Goal: Task Accomplishment & Management: Manage account settings

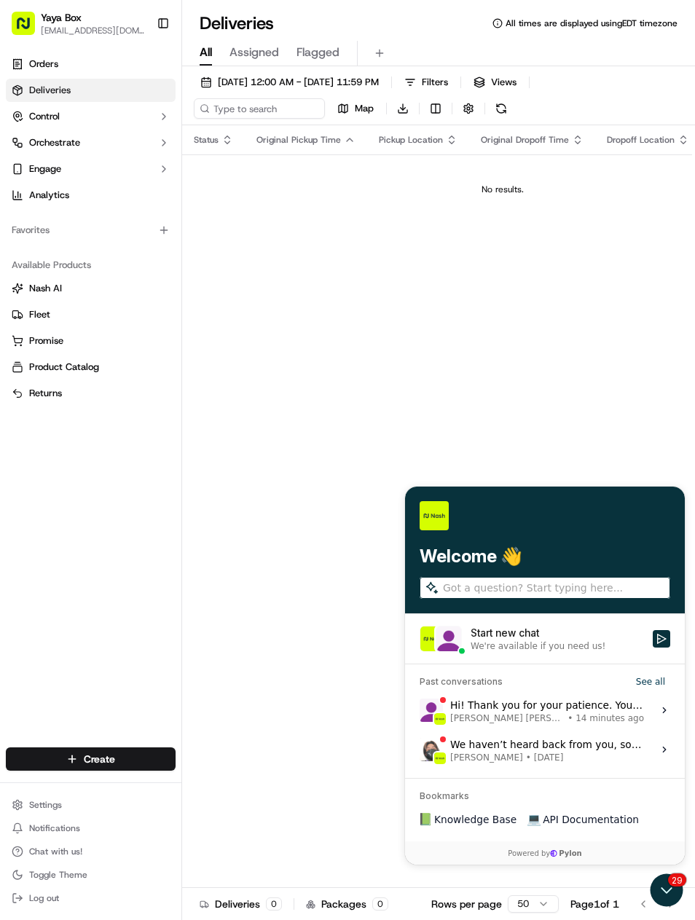
click at [594, 724] on span "14 minutes ago" at bounding box center [610, 719] width 68 height 12
click at [420, 711] on button "View issue" at bounding box center [419, 710] width 1 height 1
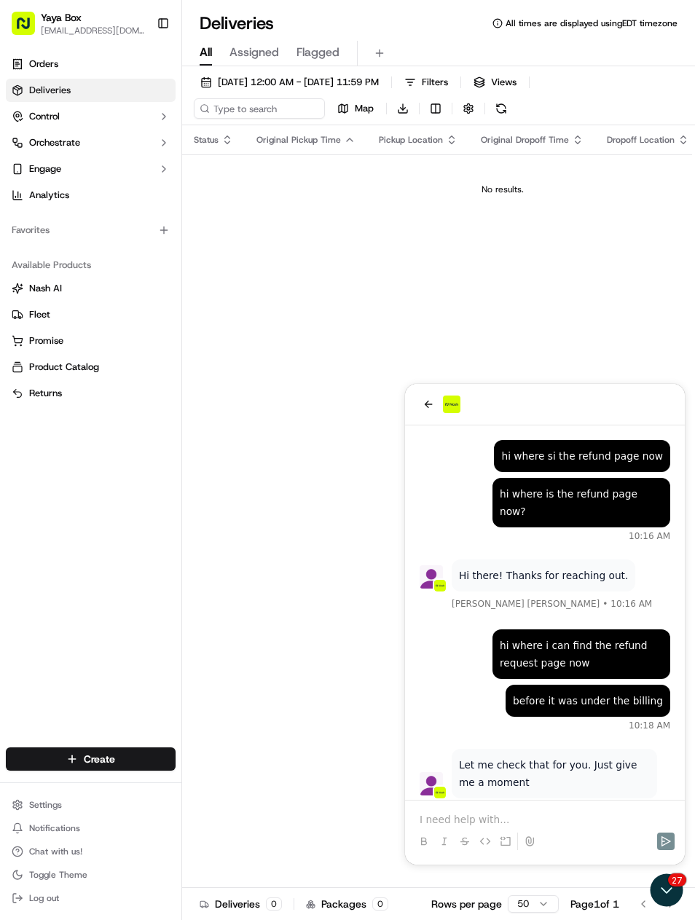
scroll to position [372, 0]
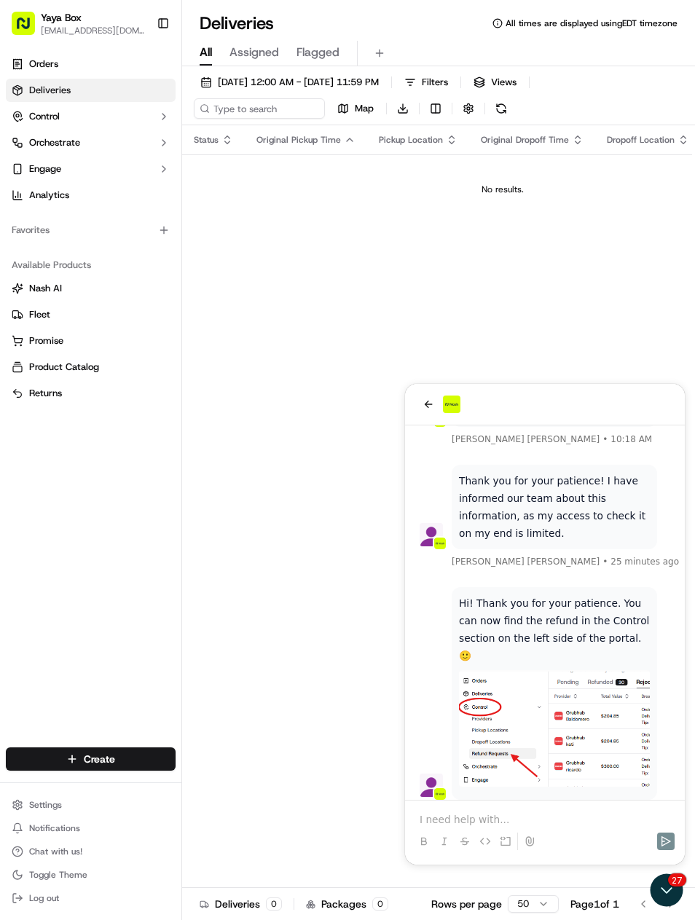
click at [42, 117] on span "Control" at bounding box center [44, 116] width 31 height 13
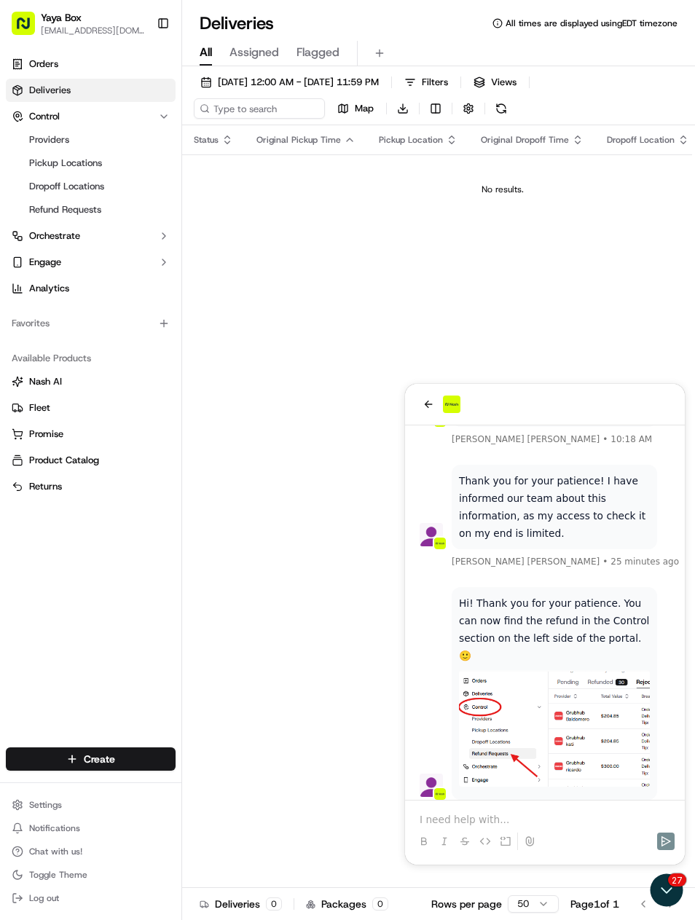
click at [37, 214] on span "Refund Requests" at bounding box center [65, 209] width 72 height 13
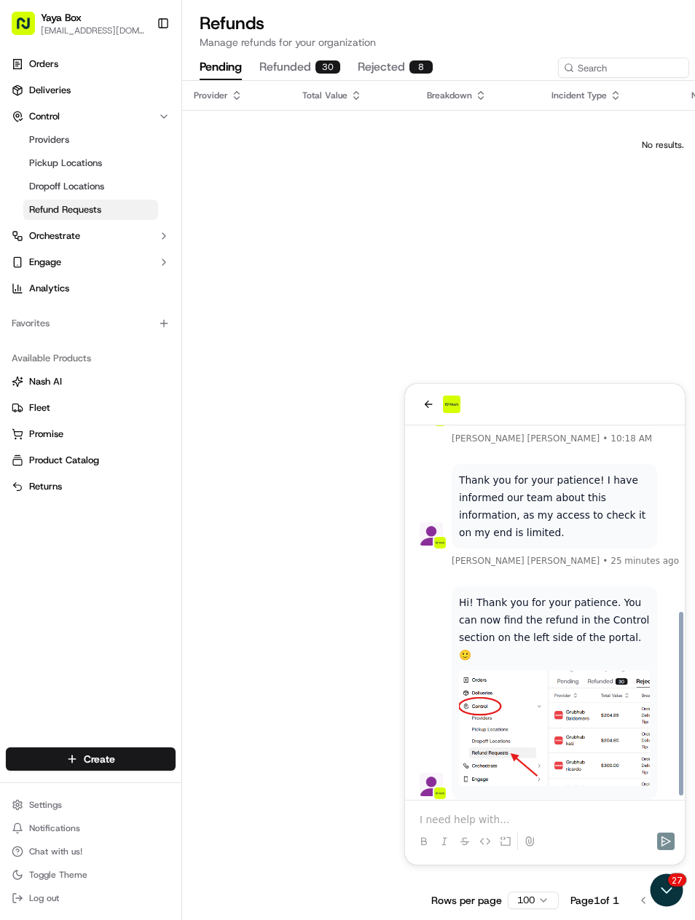
scroll to position [372, 0]
click at [403, 66] on button "rejected 8" at bounding box center [395, 67] width 75 height 25
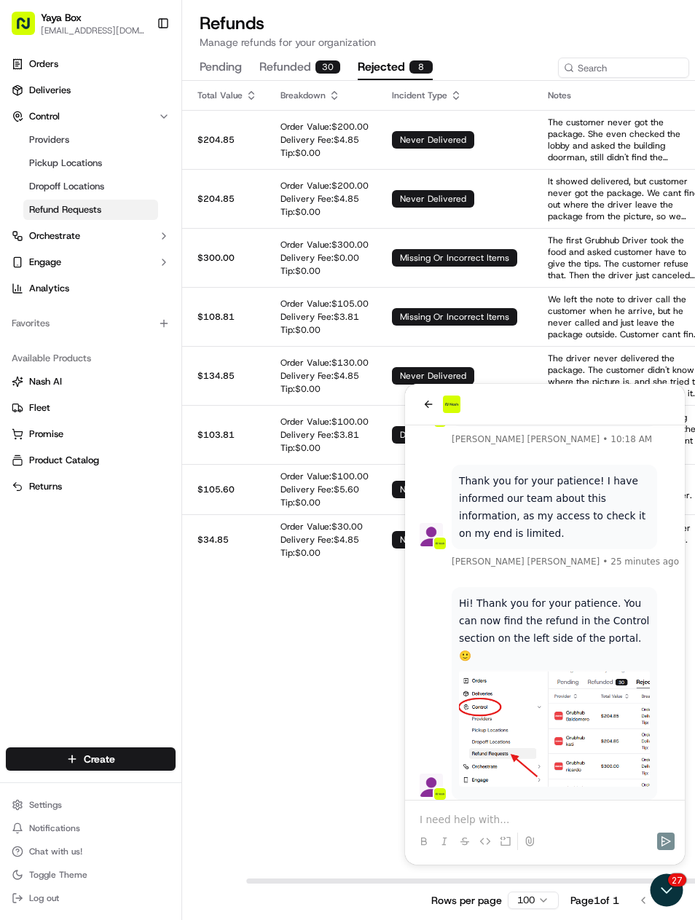
scroll to position [0, 122]
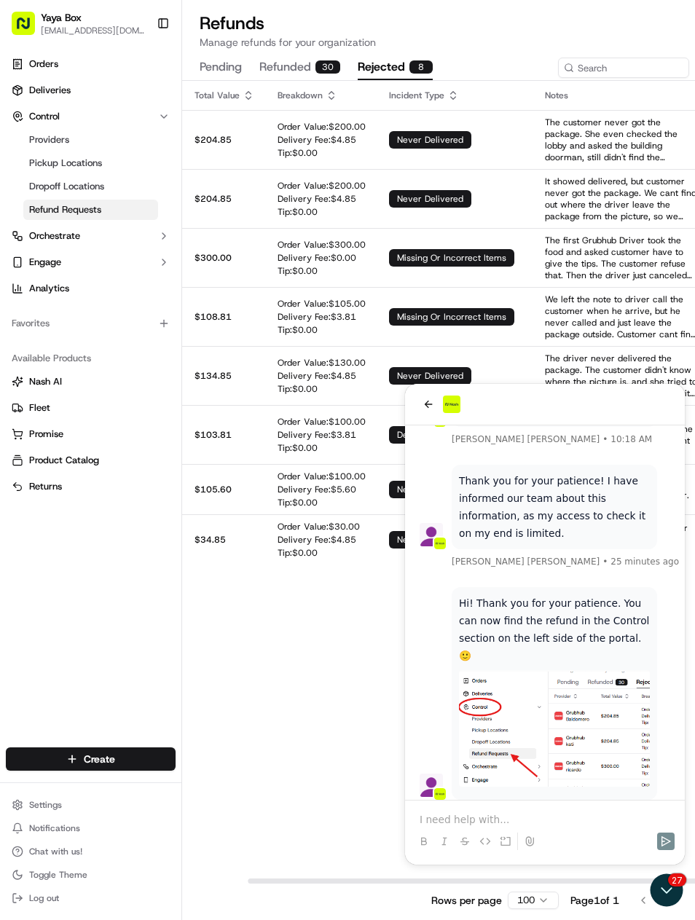
click at [319, 77] on button "refunded 30" at bounding box center [299, 67] width 81 height 25
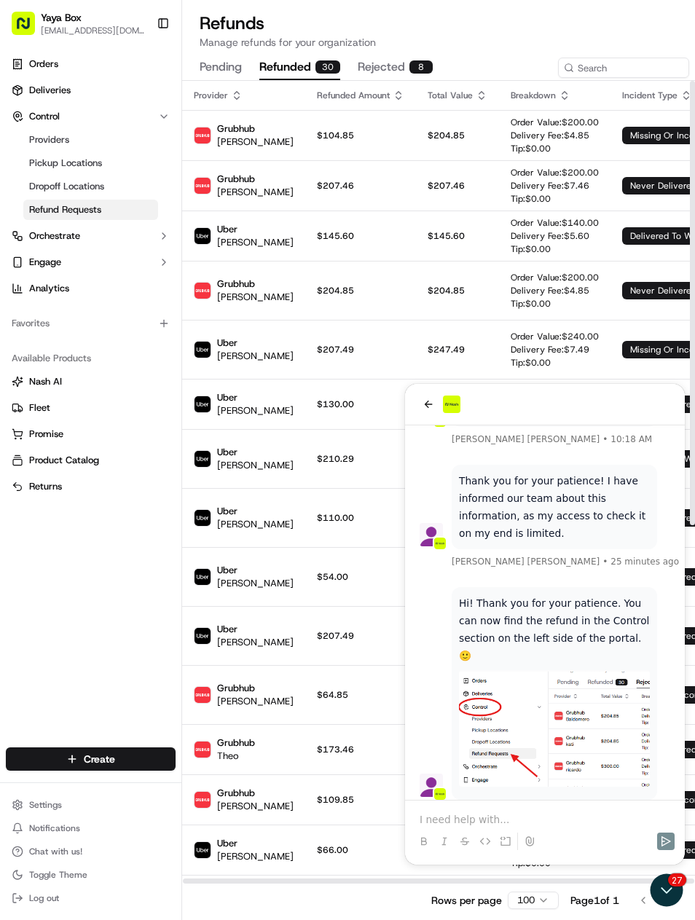
scroll to position [0, 0]
click at [444, 408] on img at bounding box center [451, 404] width 17 height 17
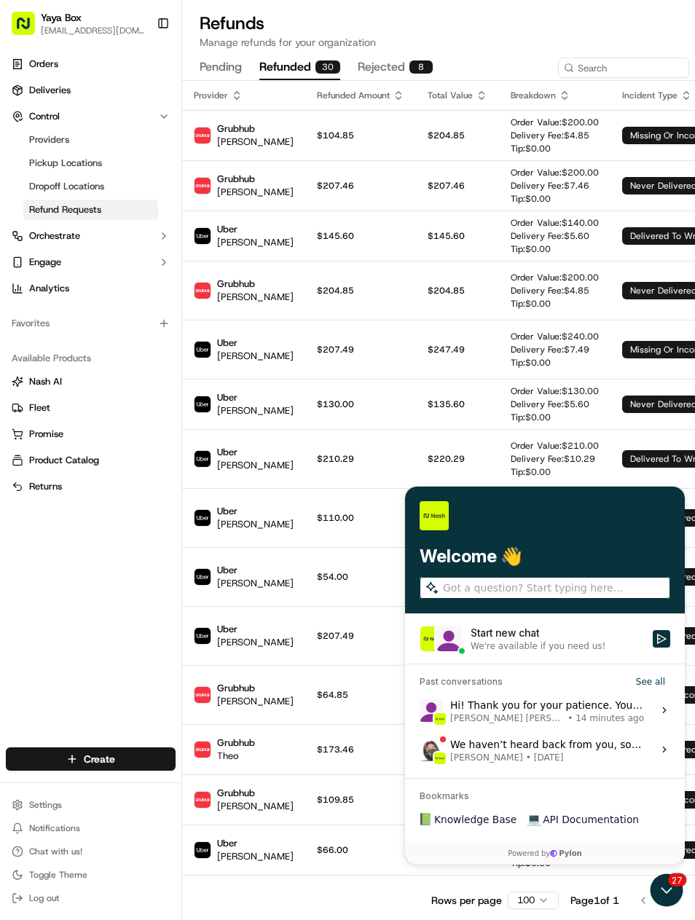
click at [666, 887] on icon "Open customer support" at bounding box center [667, 890] width 33 height 33
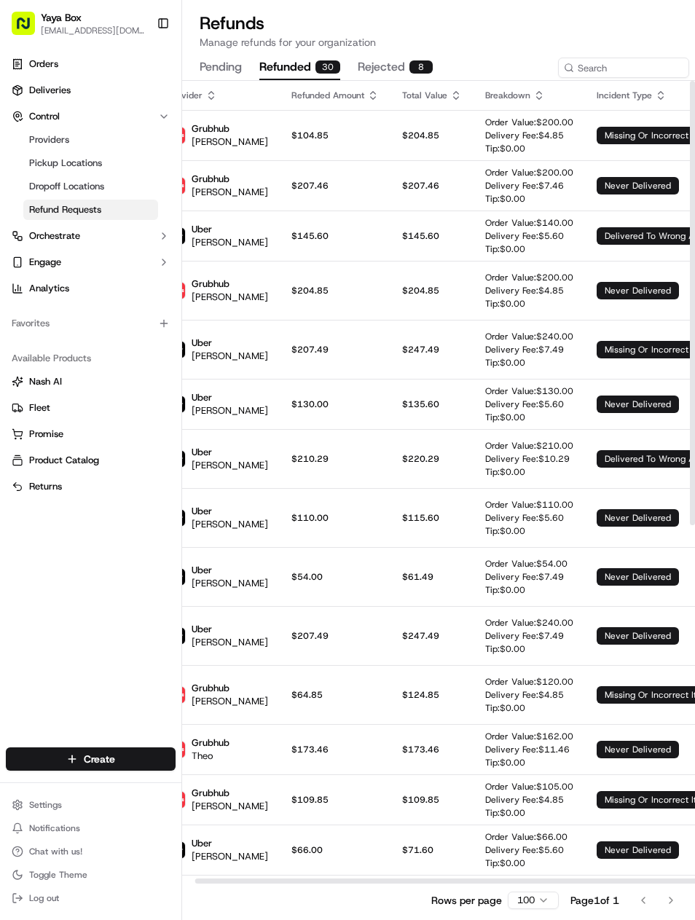
scroll to position [0, 26]
click at [25, 99] on link "Deliveries" at bounding box center [91, 90] width 170 height 23
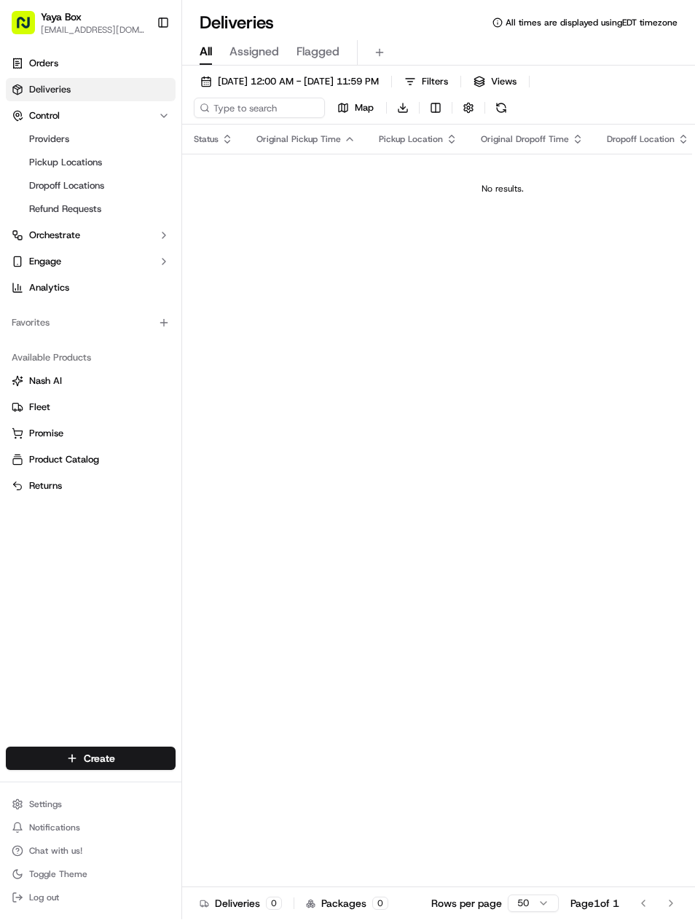
click at [22, 92] on icon at bounding box center [17, 89] width 9 height 9
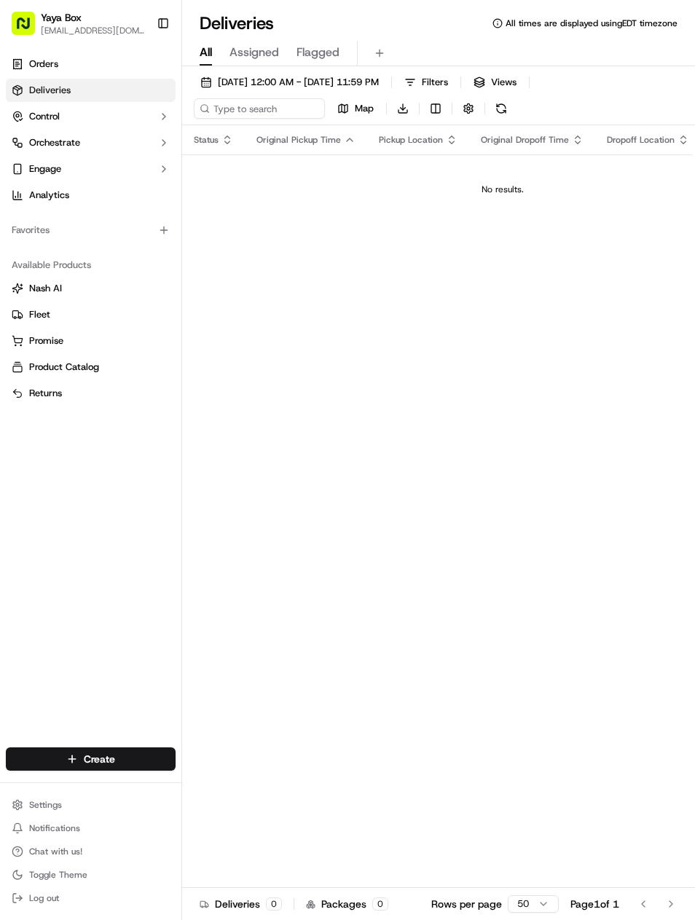
click at [379, 80] on span "09/17/2025 12:00 AM - 09/17/2025 11:59 PM" at bounding box center [298, 82] width 161 height 13
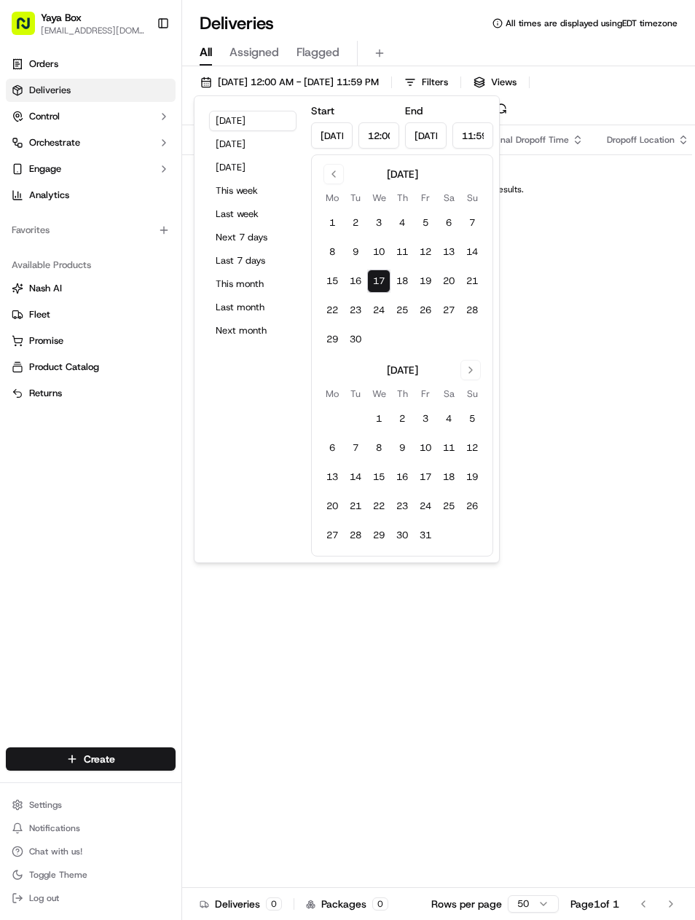
click at [285, 152] on button "Yesterday" at bounding box center [252, 144] width 87 height 20
type input "Sep 16, 2025"
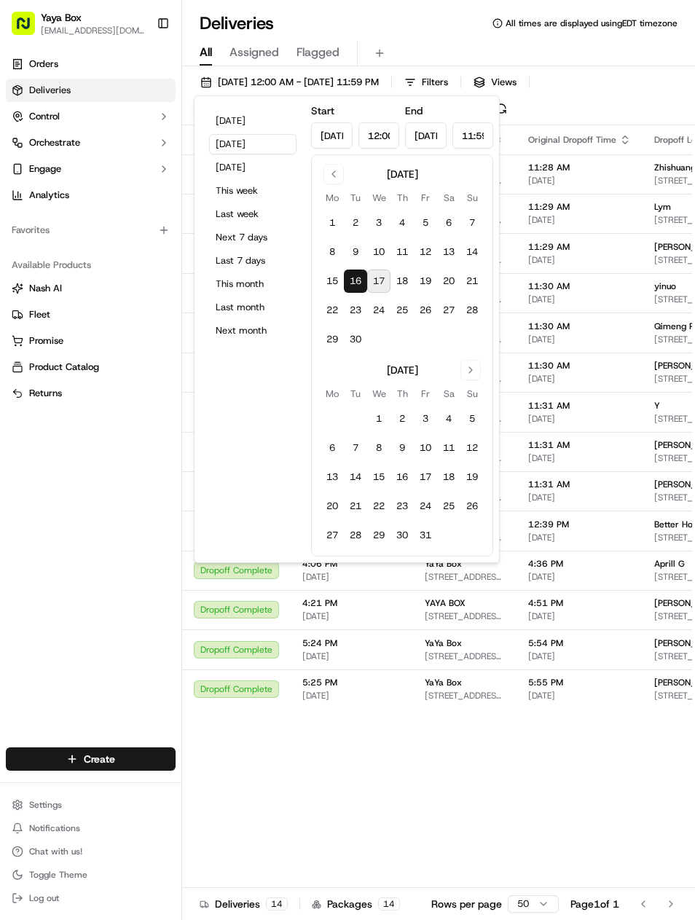
click at [184, 563] on td "Dropoff Complete" at bounding box center [236, 570] width 109 height 39
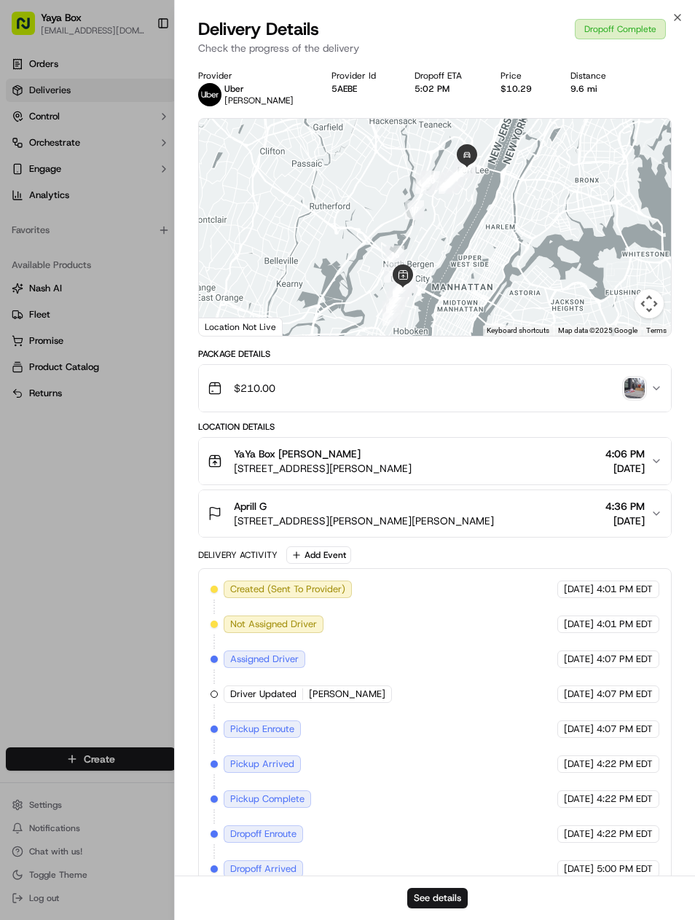
click at [80, 142] on div at bounding box center [347, 460] width 695 height 920
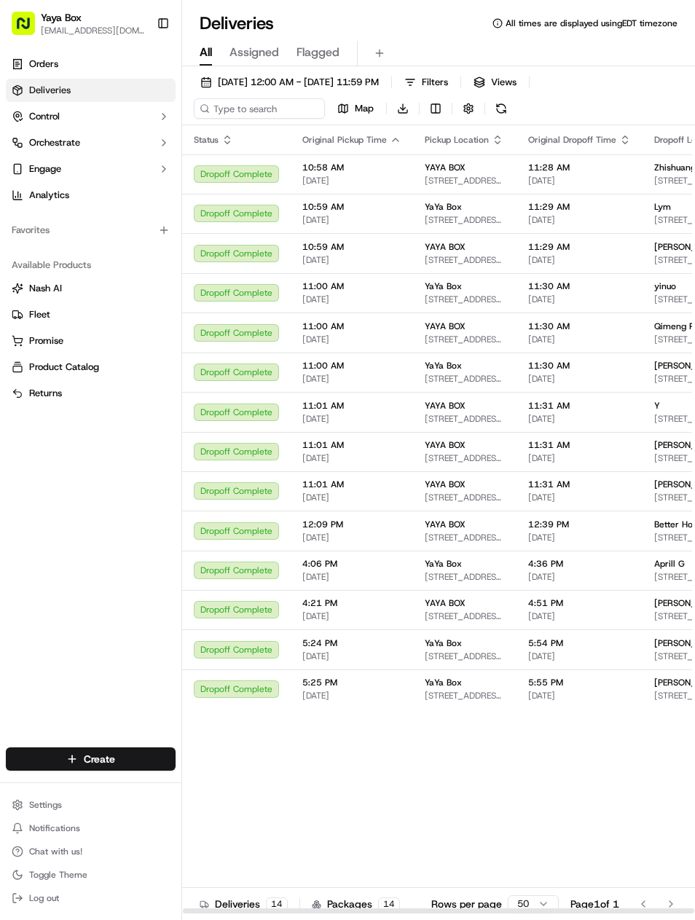
click at [671, 177] on span "75 Park Ln S Unit 1612, Jersey City, NJ 07310, USA" at bounding box center [695, 181] width 82 height 12
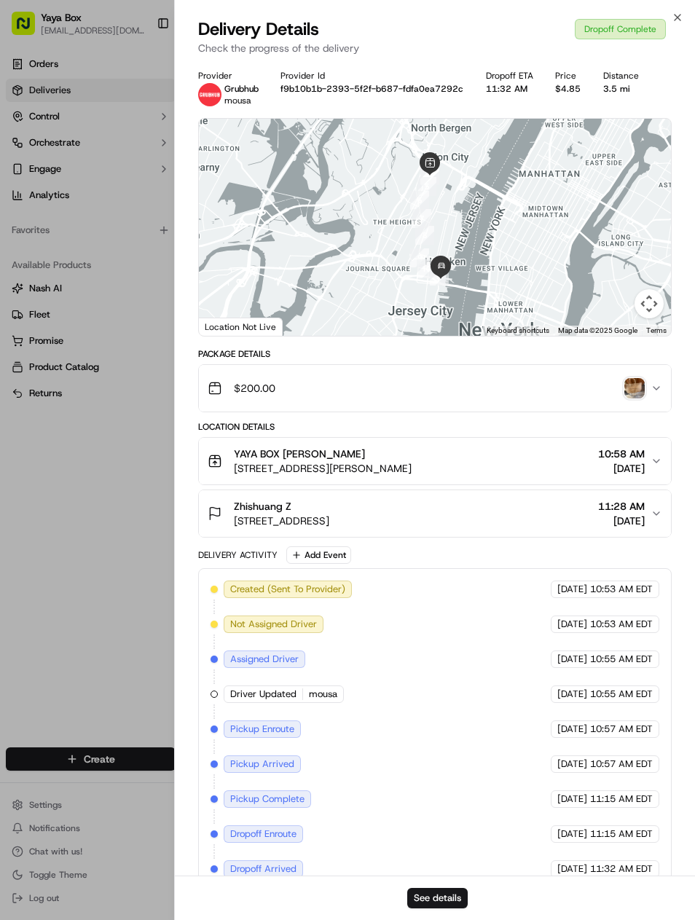
click at [451, 892] on button "See details" at bounding box center [437, 898] width 60 height 20
click at [134, 156] on div at bounding box center [347, 460] width 695 height 920
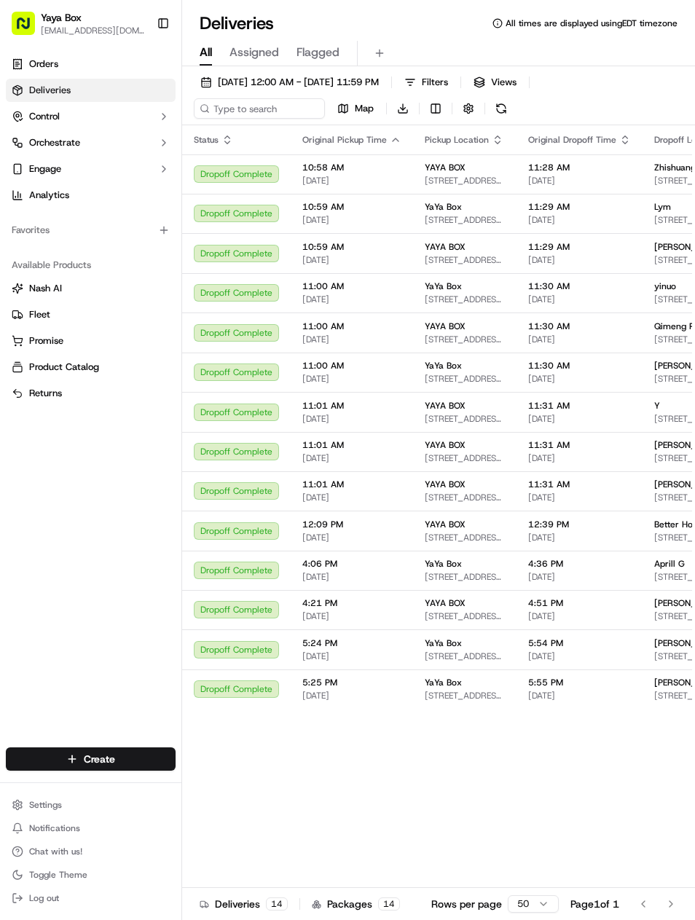
click at [643, 226] on td "Lym 8 Jacob's Landing Way, Secaucus, NJ 07094, USA" at bounding box center [696, 213] width 106 height 39
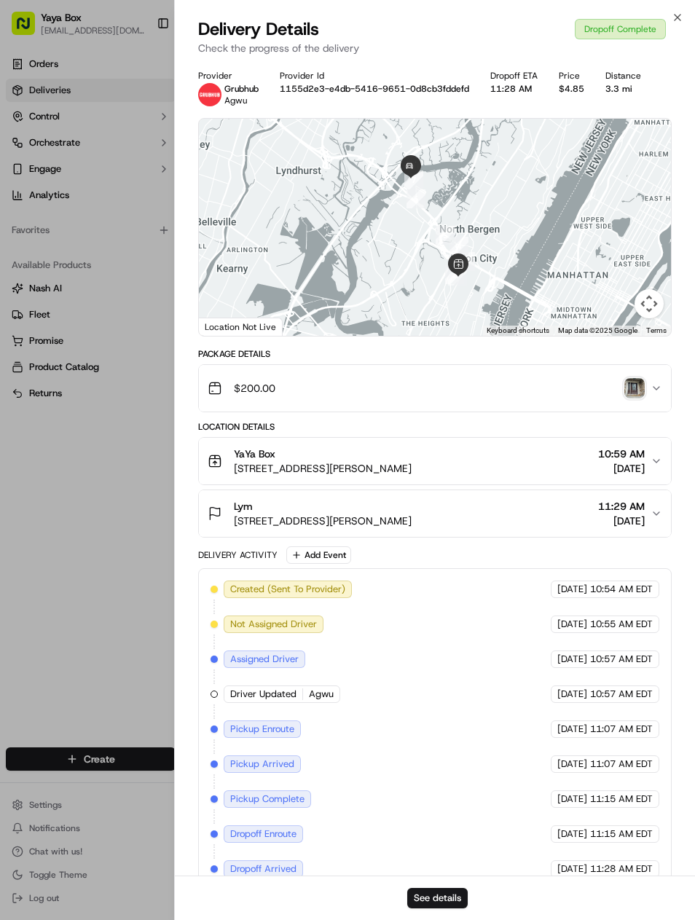
click at [452, 903] on button "See details" at bounding box center [437, 898] width 60 height 20
click at [125, 311] on div at bounding box center [347, 460] width 695 height 920
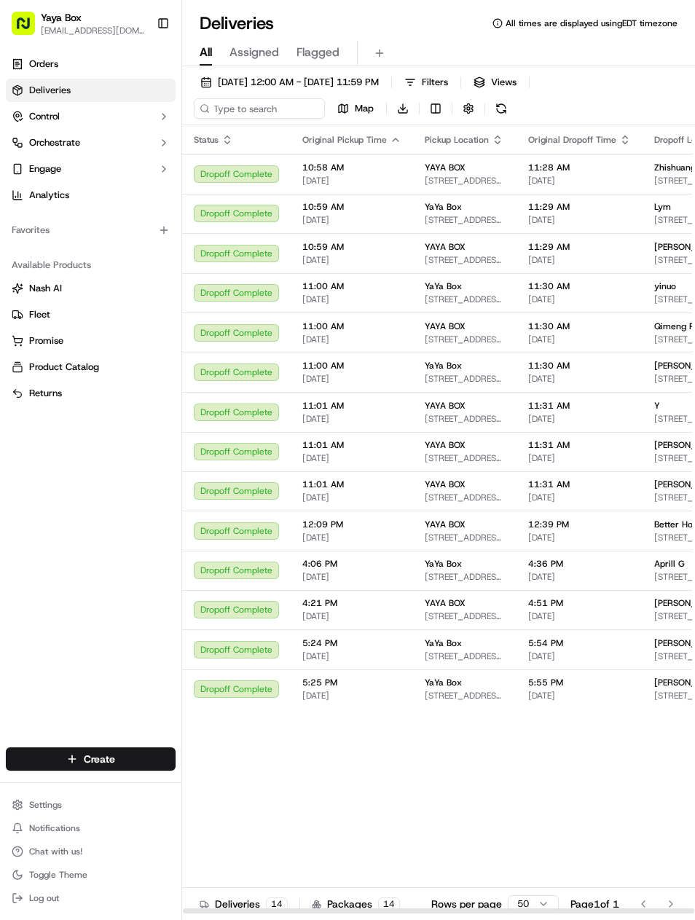
click at [673, 299] on span "65 Bay St #3106, Jersey City, NJ 07302, USA" at bounding box center [695, 300] width 82 height 12
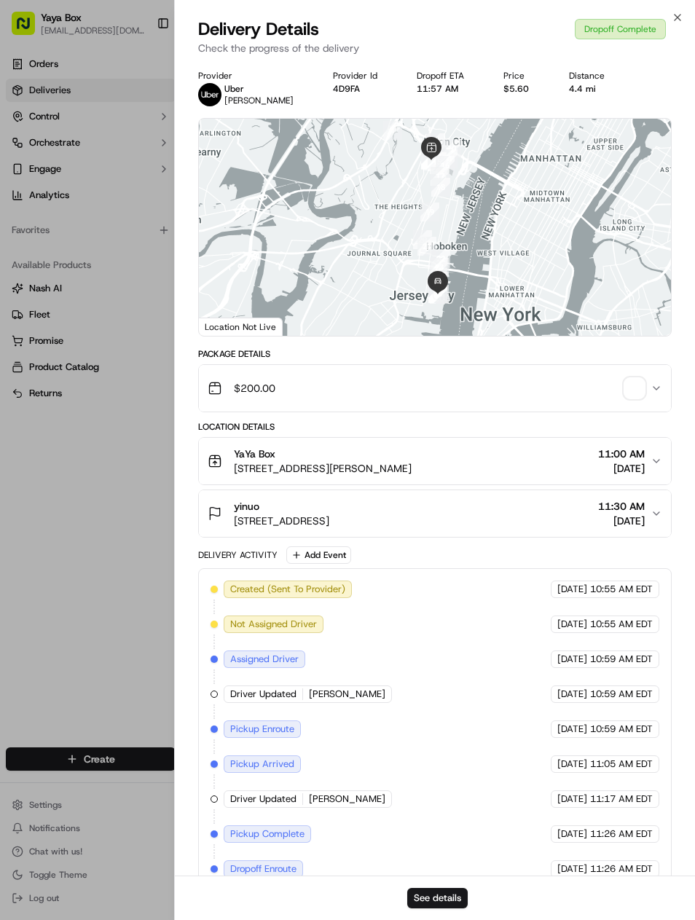
click at [448, 892] on button "See details" at bounding box center [437, 898] width 60 height 20
click at [89, 579] on div at bounding box center [347, 460] width 695 height 920
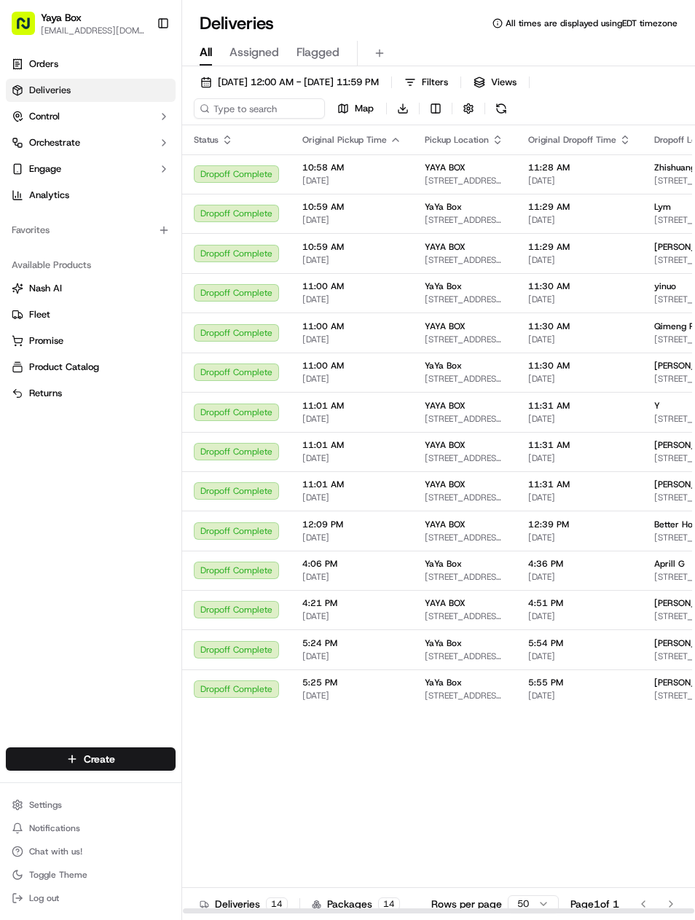
click at [668, 326] on span "Qimeng Ren" at bounding box center [679, 327] width 51 height 12
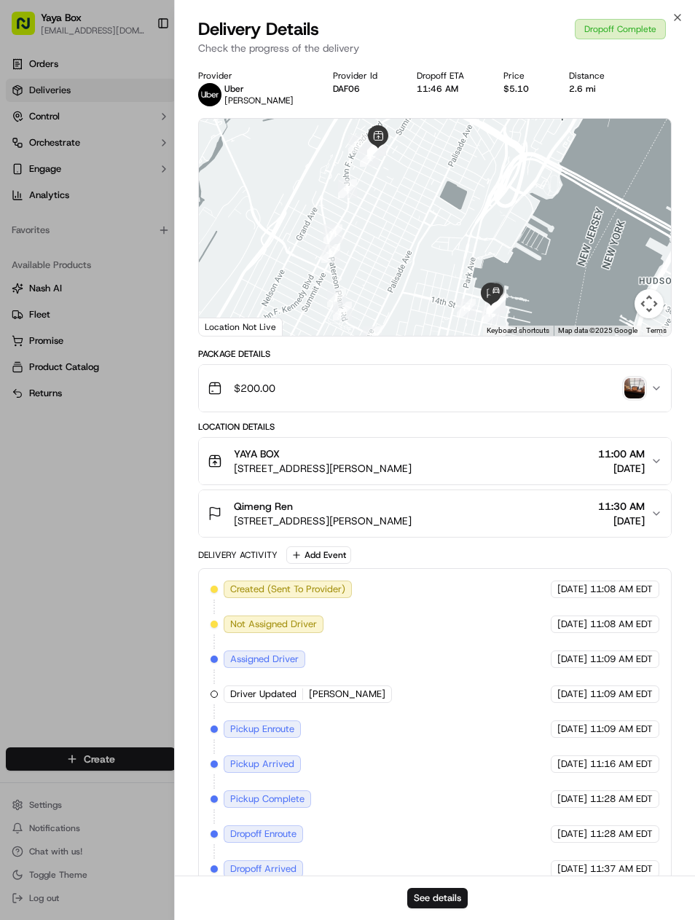
click at [465, 890] on button "See details" at bounding box center [437, 898] width 60 height 20
click at [122, 560] on div at bounding box center [347, 460] width 695 height 920
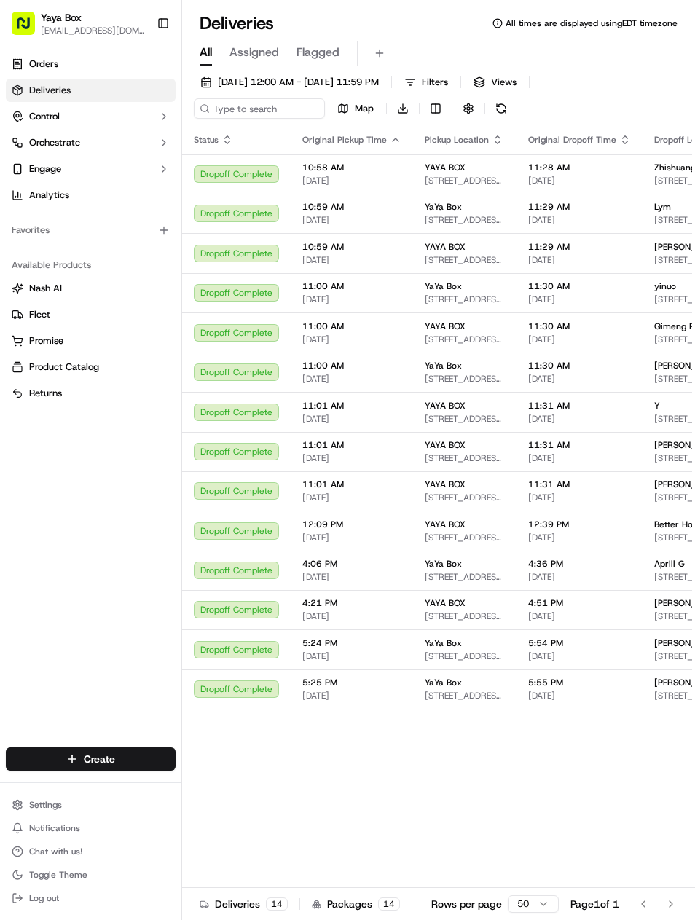
click at [671, 375] on span "1300 Clinton St Apartment 418, Hoboken, NJ 07030, USA" at bounding box center [695, 379] width 82 height 12
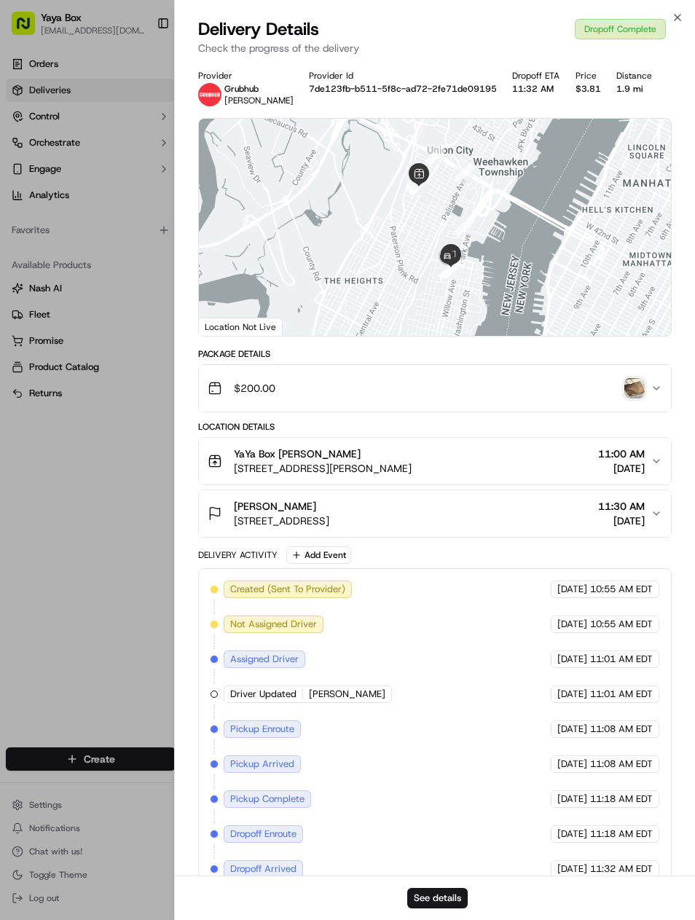
click at [444, 889] on button "See details" at bounding box center [437, 898] width 60 height 20
click at [103, 575] on div at bounding box center [347, 460] width 695 height 920
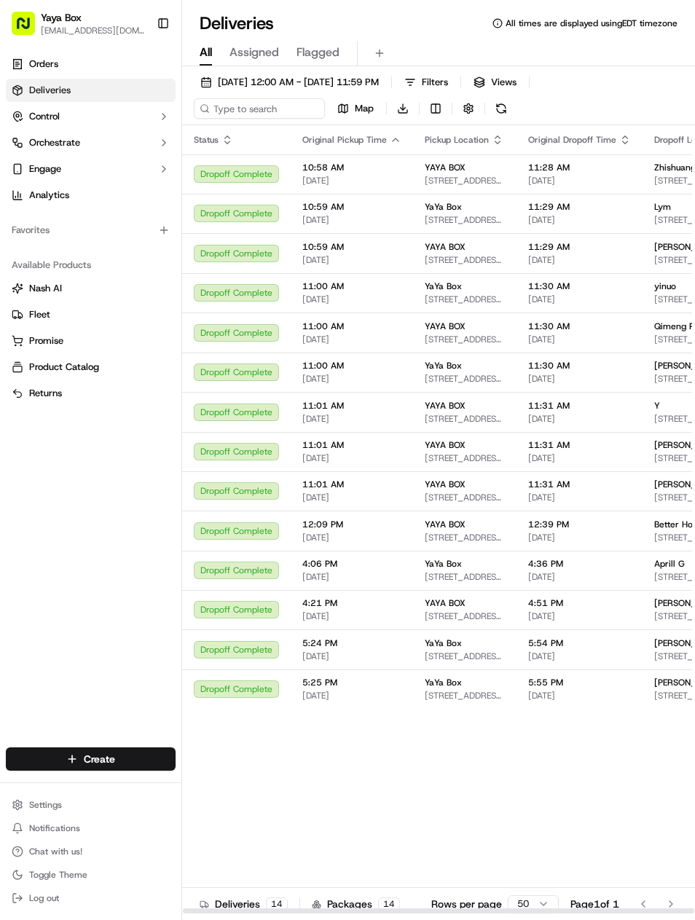
click at [684, 418] on span "17 Ave at Port Imperial #608, West New York, NJ 07093, USA" at bounding box center [695, 419] width 82 height 12
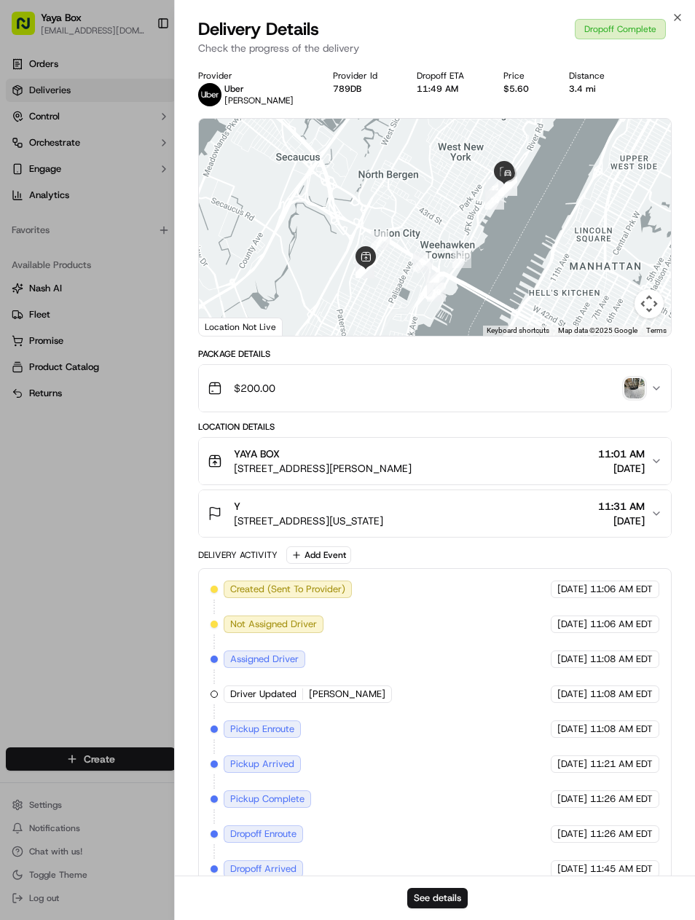
click at [449, 891] on button "See details" at bounding box center [437, 898] width 60 height 20
click at [98, 619] on div at bounding box center [347, 460] width 695 height 920
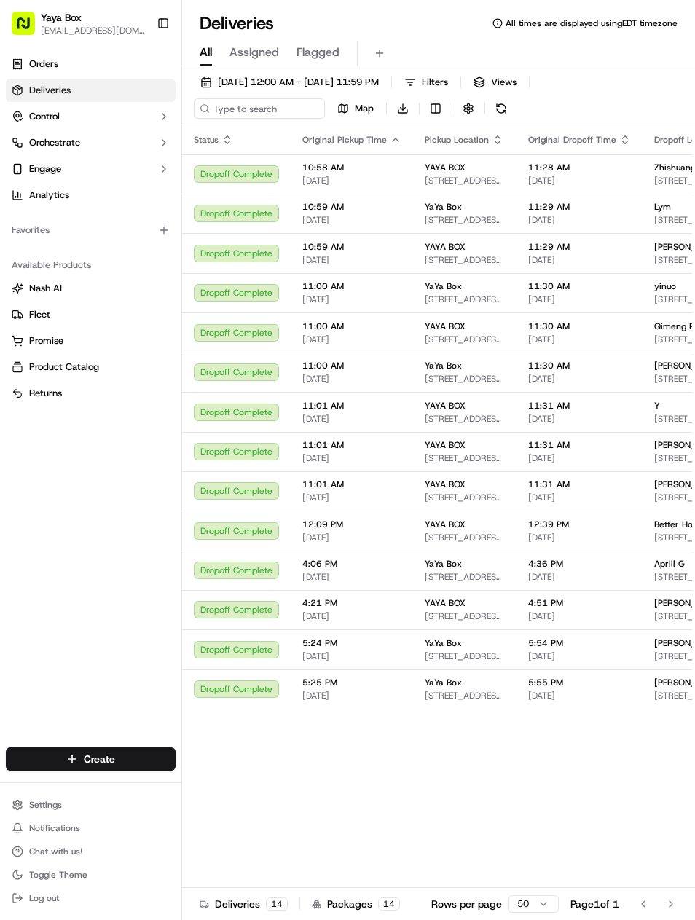
click at [667, 464] on span "[STREET_ADDRESS][PERSON_NAME]" at bounding box center [695, 458] width 82 height 12
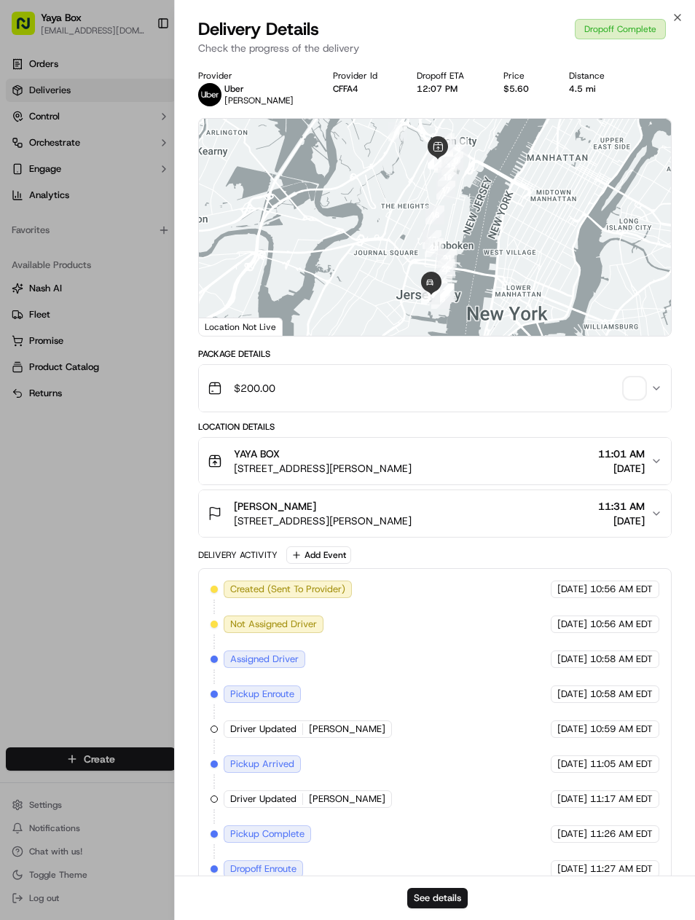
click at [458, 893] on button "See details" at bounding box center [437, 898] width 60 height 20
click at [119, 632] on div at bounding box center [347, 460] width 695 height 920
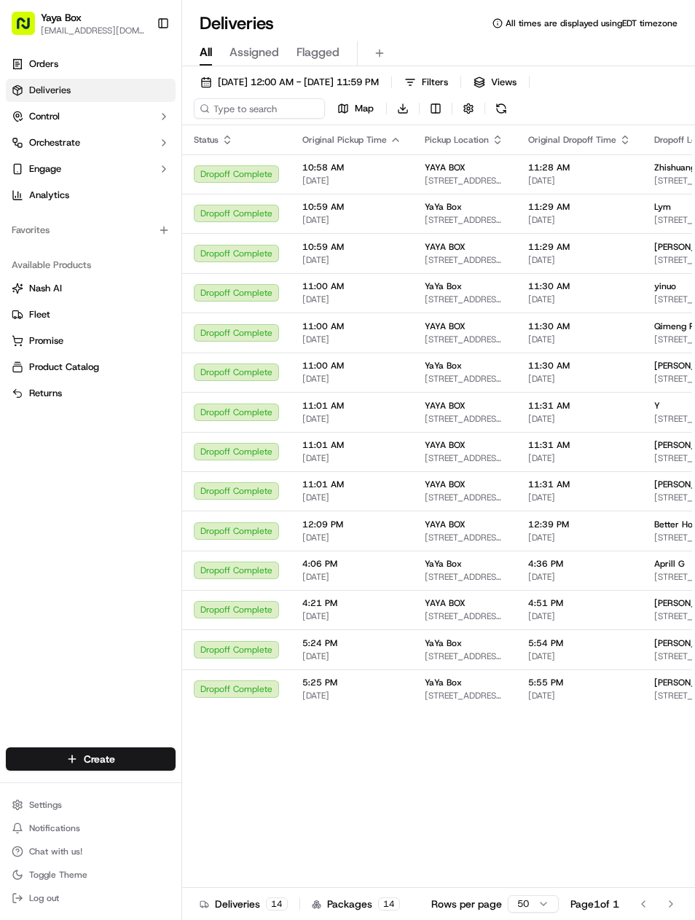
click at [677, 490] on div "[PERSON_NAME]" at bounding box center [695, 485] width 82 height 12
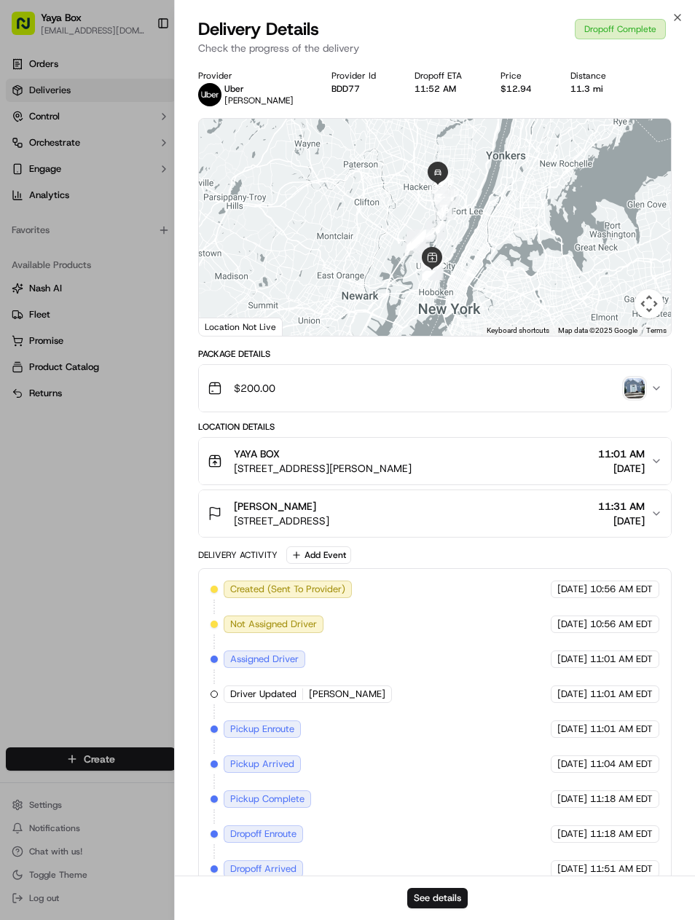
click at [455, 890] on button "See details" at bounding box center [437, 898] width 60 height 20
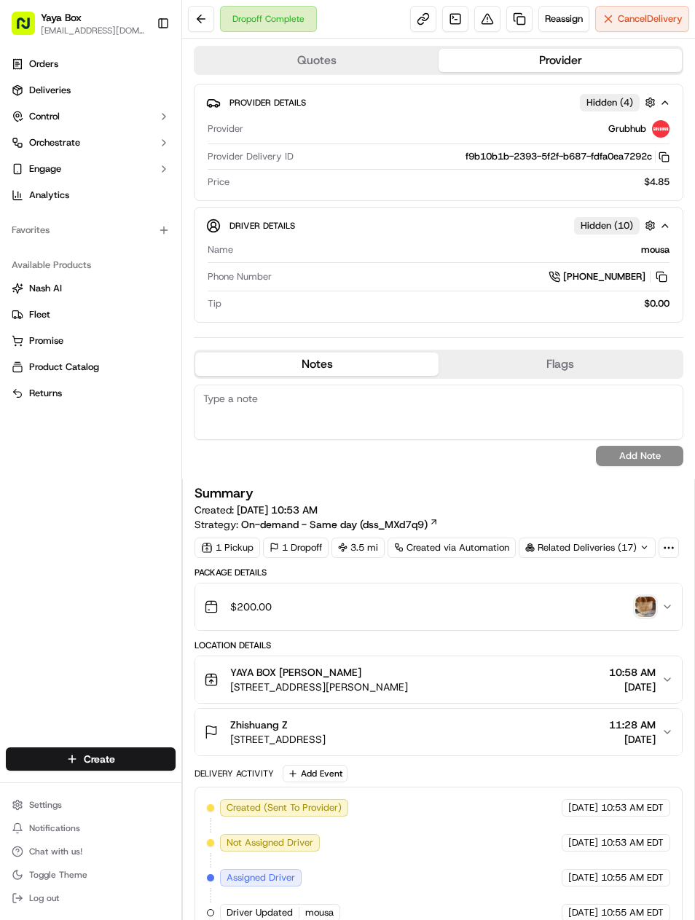
click at [522, 25] on link at bounding box center [519, 19] width 26 height 26
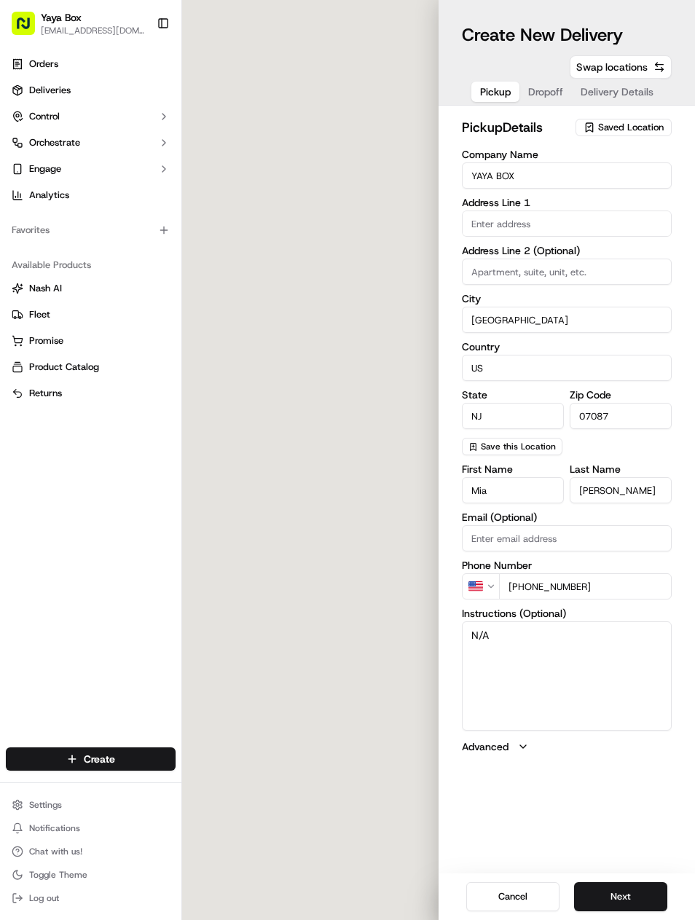
type input "[STREET_ADDRESS][PERSON_NAME]"
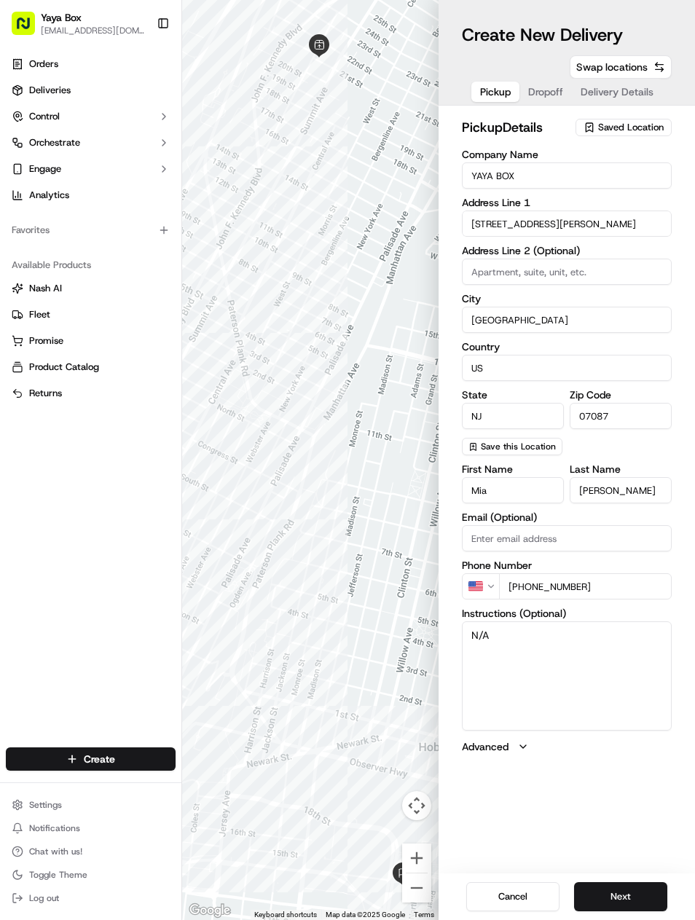
click at [639, 906] on button "Next" at bounding box center [620, 896] width 93 height 29
click at [638, 893] on button "Next" at bounding box center [620, 896] width 93 height 29
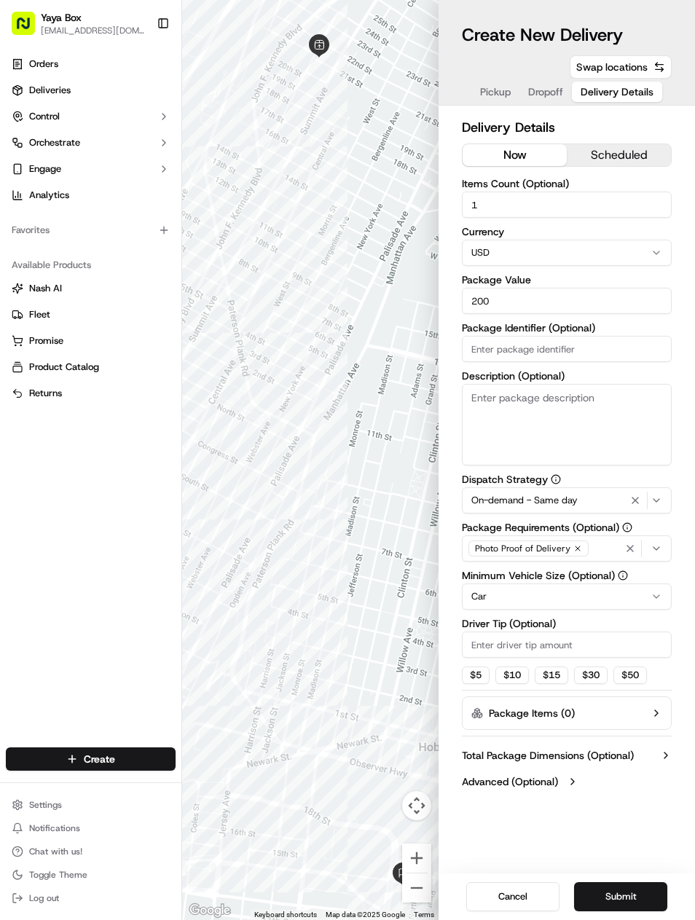
click at [638, 501] on icon "button" at bounding box center [635, 501] width 17 height 12
click at [603, 594] on html "Yaya Box yayaliciousjc@gmail.com Toggle Sidebar Orders Deliveries Control Orche…" at bounding box center [347, 460] width 695 height 920
click at [645, 891] on button "Submit" at bounding box center [620, 896] width 93 height 29
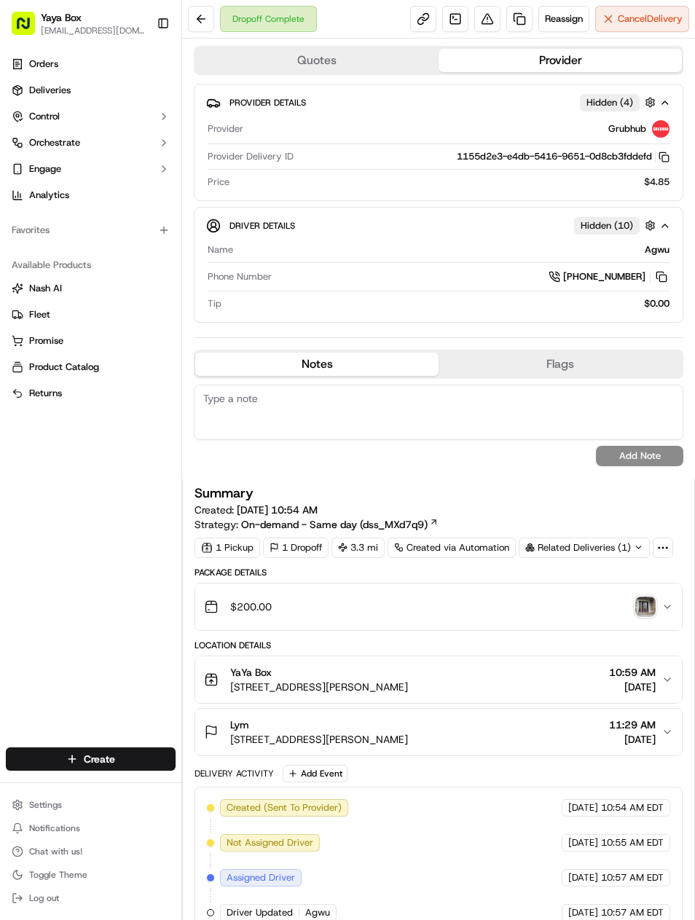
click at [522, 14] on link at bounding box center [519, 19] width 26 height 26
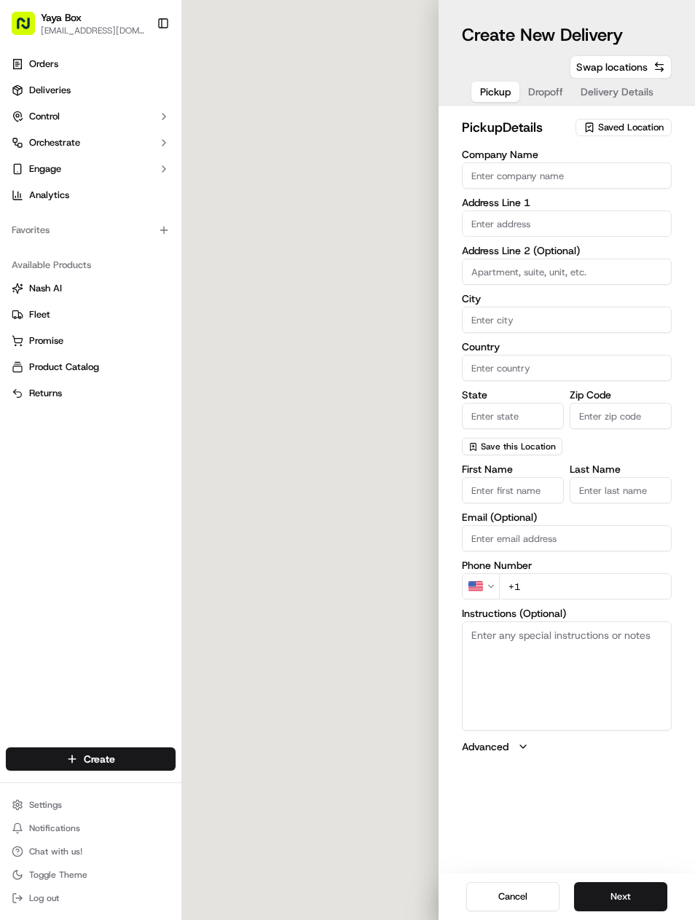
type input "YaYa Box"
type input "[GEOGRAPHIC_DATA]"
type input "US"
type input "NJ"
type input "07087"
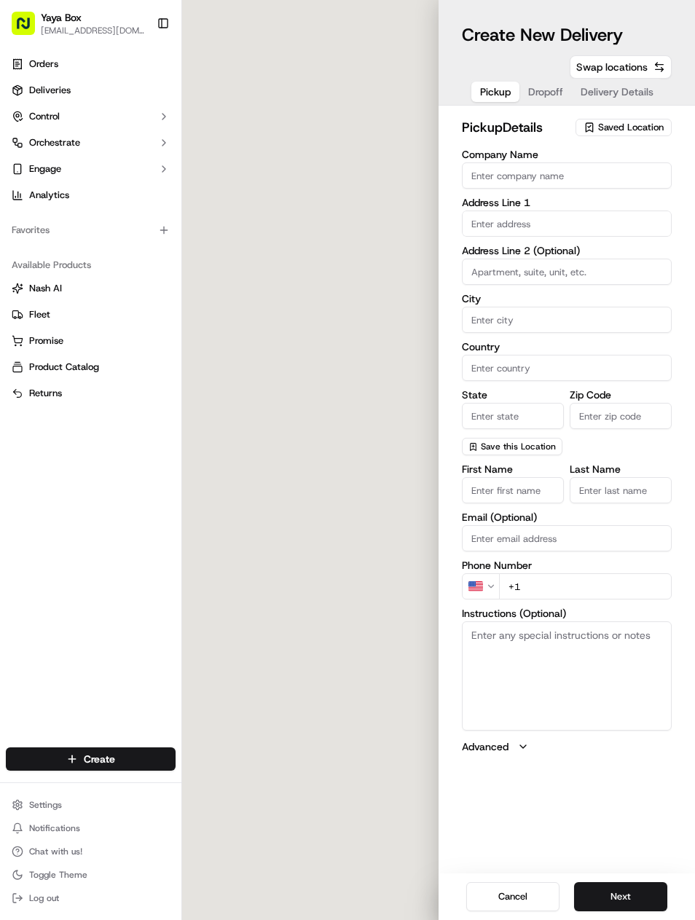
type input "[PHONE_NUMBER]"
type textarea "N/A"
type input "[STREET_ADDRESS][PERSON_NAME]"
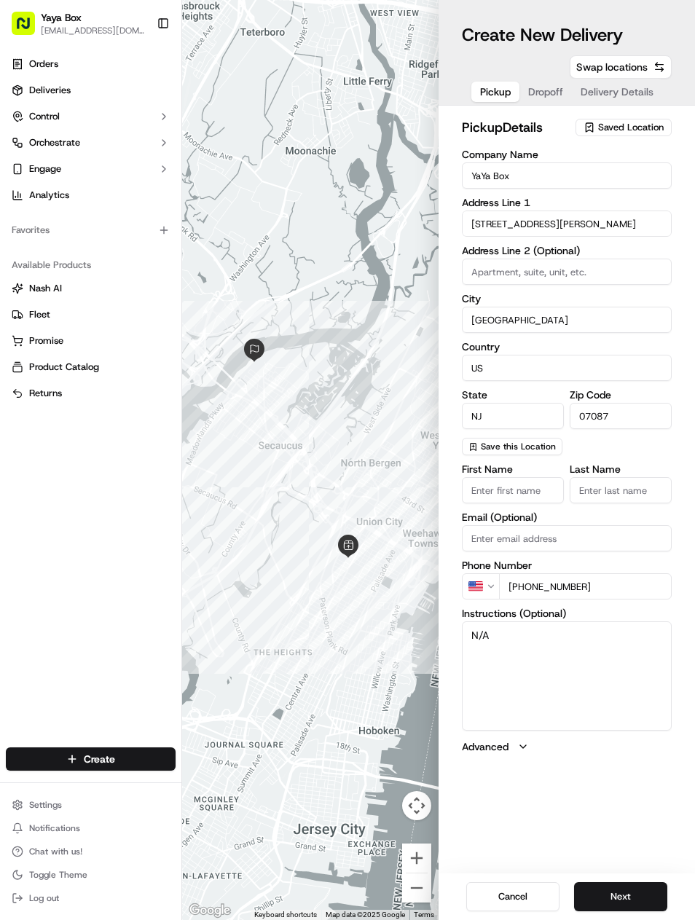
click at [626, 885] on button "Next" at bounding box center [620, 896] width 93 height 29
click at [624, 885] on button "Next" at bounding box center [620, 896] width 93 height 29
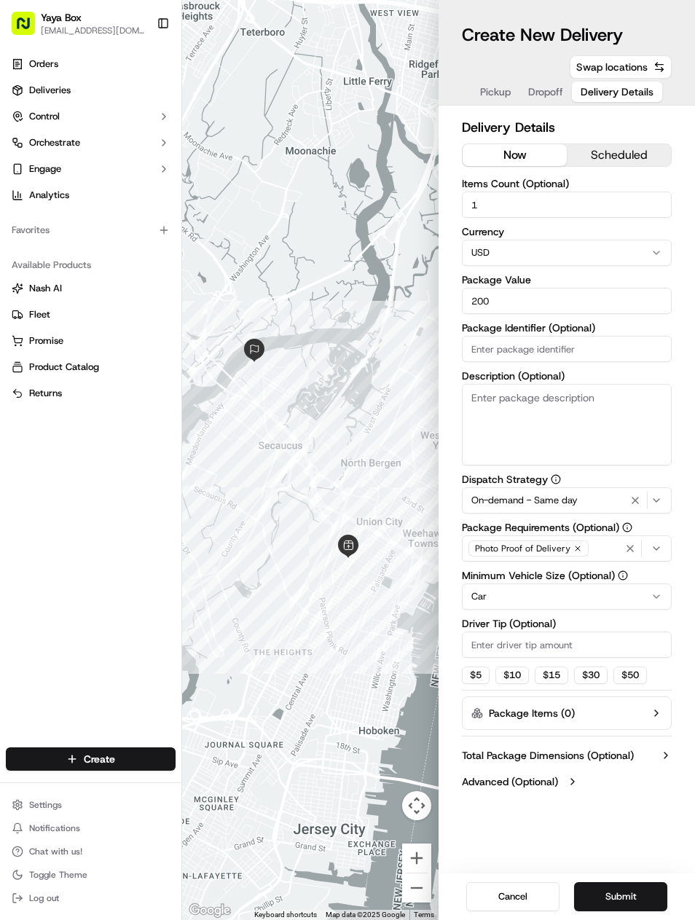
click at [636, 503] on icon "button" at bounding box center [635, 501] width 17 height 12
click at [580, 600] on html "Yaya Box yayaliciousjc@gmail.com Toggle Sidebar Orders Deliveries Control Orche…" at bounding box center [347, 460] width 695 height 920
click at [628, 908] on button "Submit" at bounding box center [620, 896] width 93 height 29
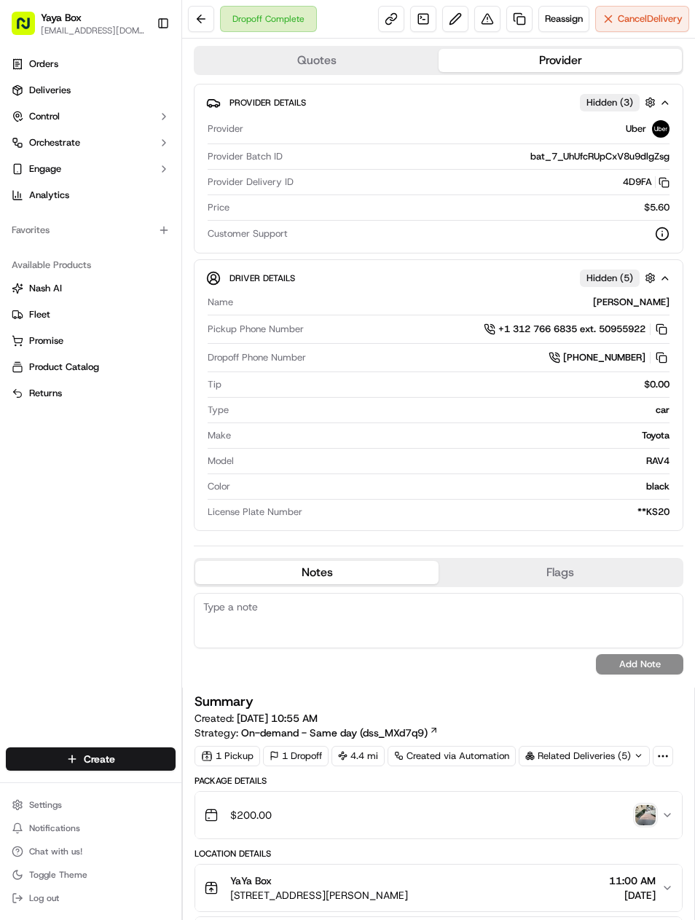
click at [514, 26] on link at bounding box center [519, 19] width 26 height 26
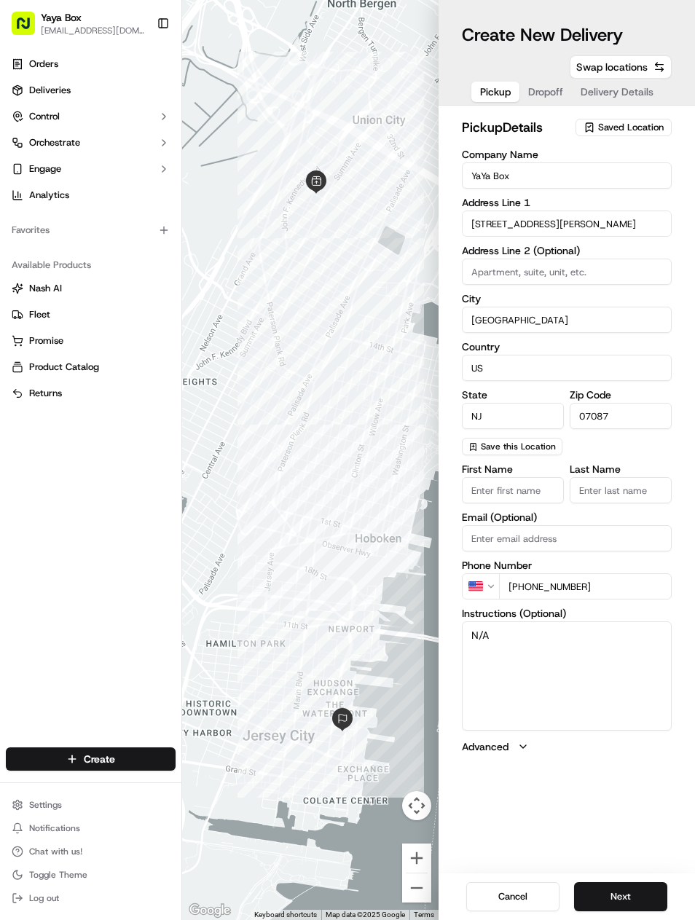
click at [619, 883] on button "Next" at bounding box center [620, 896] width 93 height 29
click at [624, 885] on button "Next" at bounding box center [620, 896] width 93 height 29
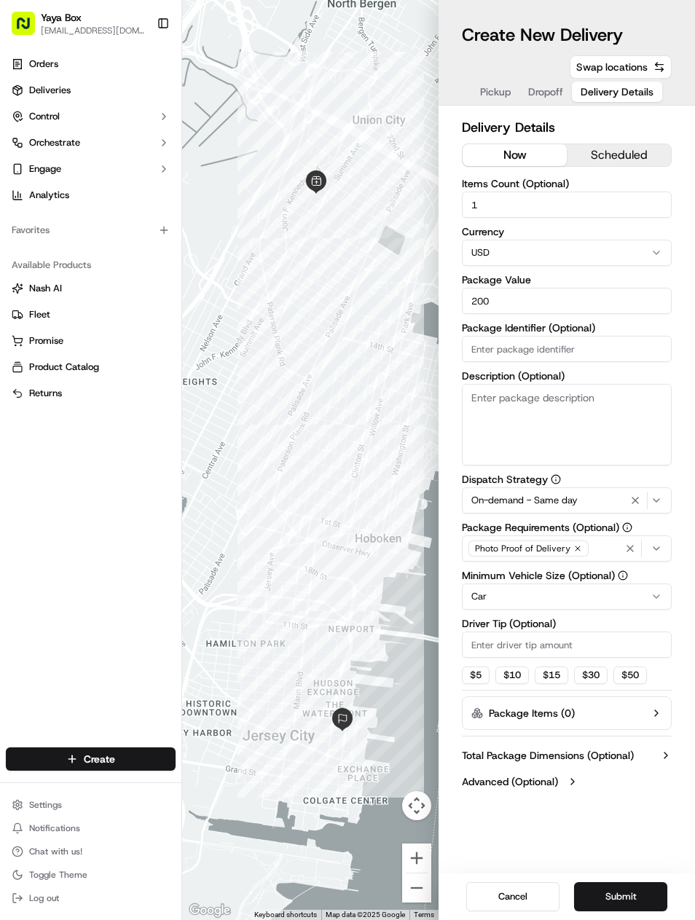
click at [639, 500] on icon "button" at bounding box center [635, 501] width 17 height 12
click at [631, 889] on button "Submit" at bounding box center [620, 896] width 93 height 29
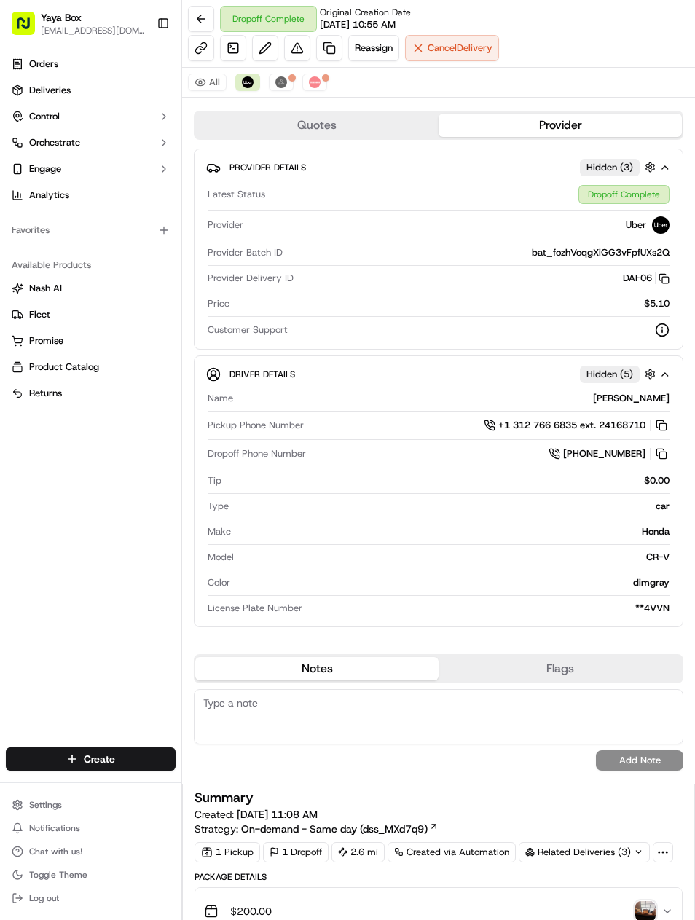
click at [336, 53] on link at bounding box center [329, 48] width 26 height 26
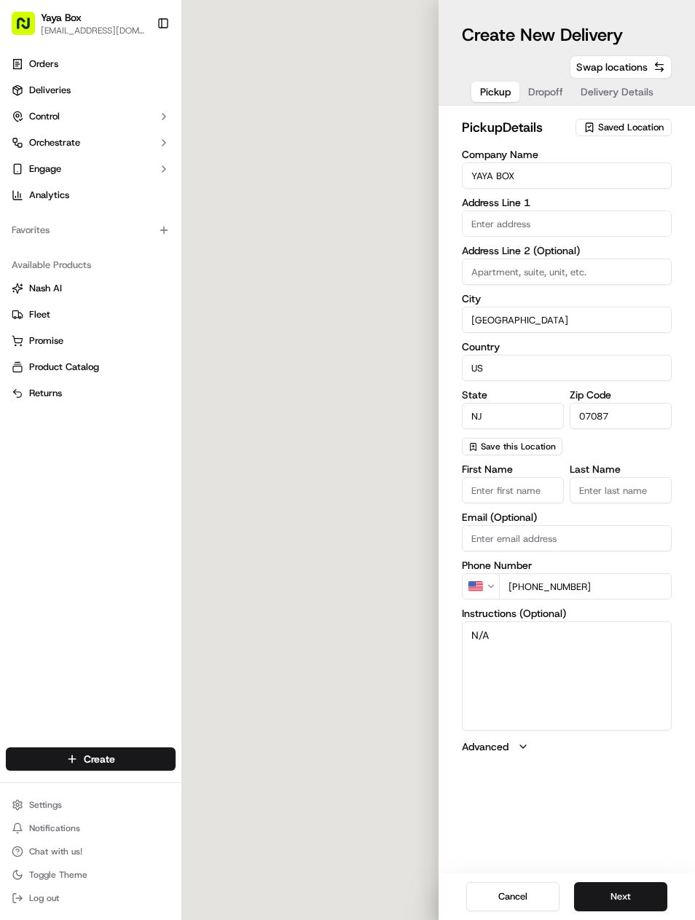
type input "[STREET_ADDRESS][PERSON_NAME]"
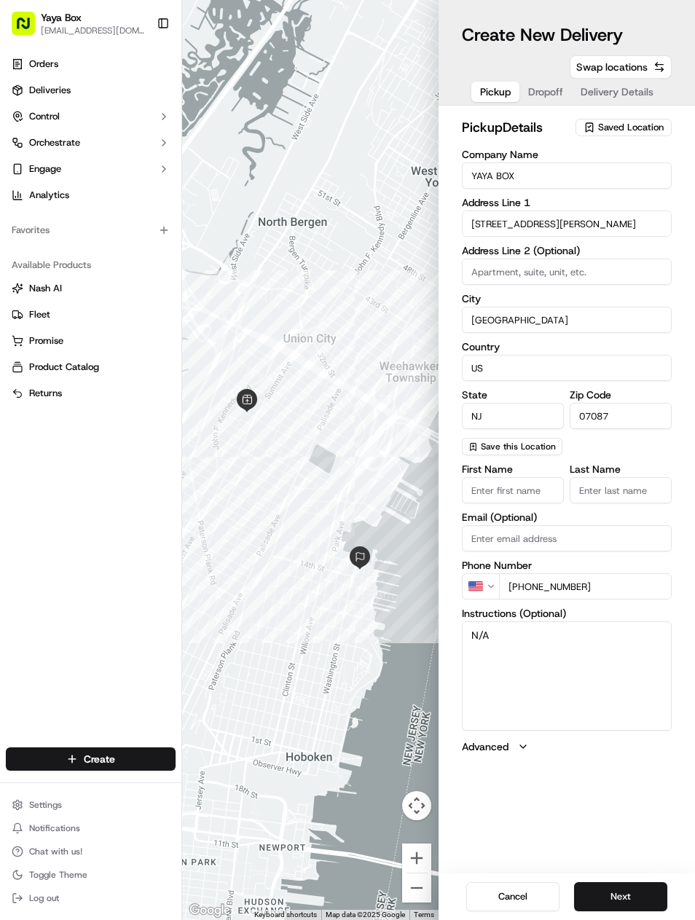
click at [611, 898] on button "Next" at bounding box center [620, 896] width 93 height 29
click at [610, 894] on button "Next" at bounding box center [620, 896] width 93 height 29
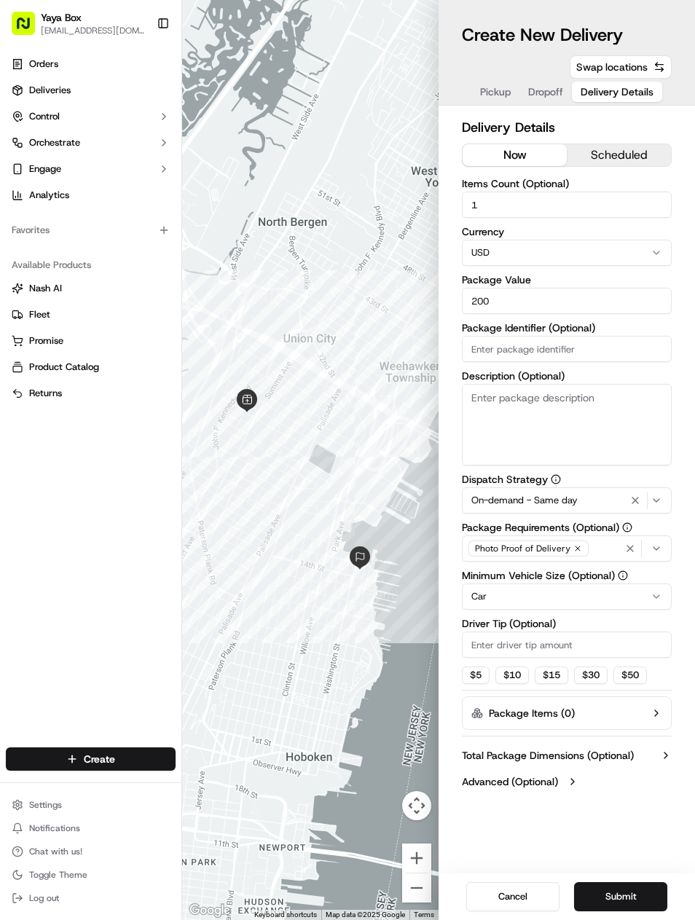
click at [640, 497] on icon "button" at bounding box center [635, 501] width 17 height 12
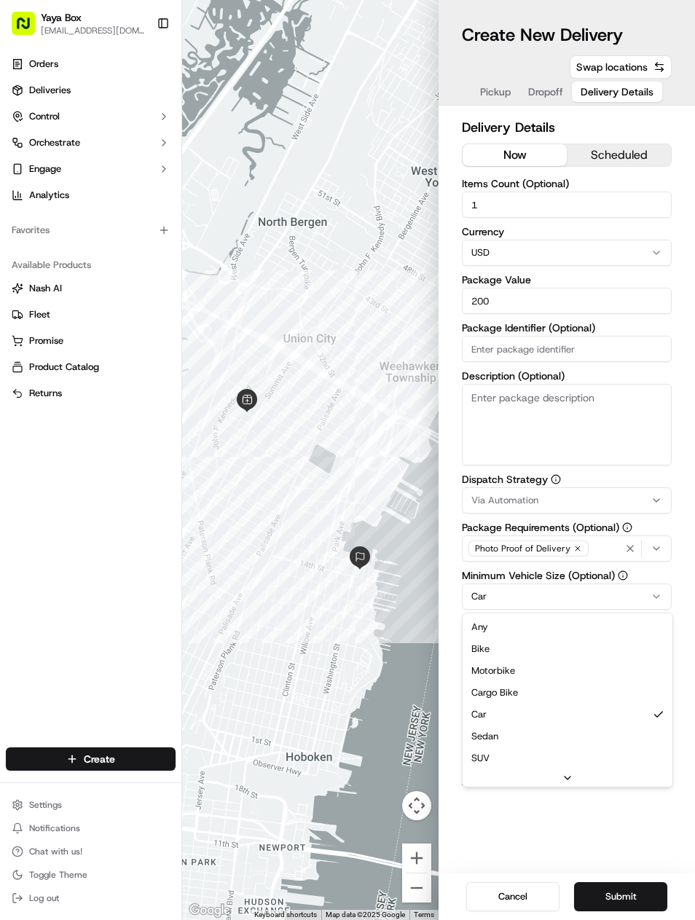
click at [573, 600] on html "Yaya Box [EMAIL_ADDRESS][DOMAIN_NAME] Toggle Sidebar Orders Deliveries Control …" at bounding box center [347, 460] width 695 height 920
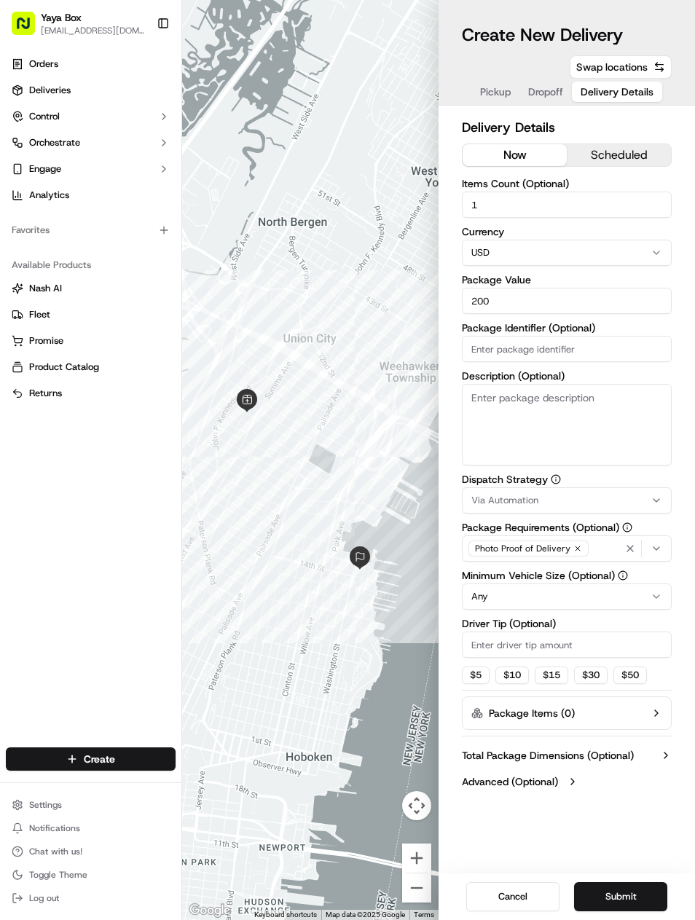
click at [643, 885] on button "Submit" at bounding box center [620, 896] width 93 height 29
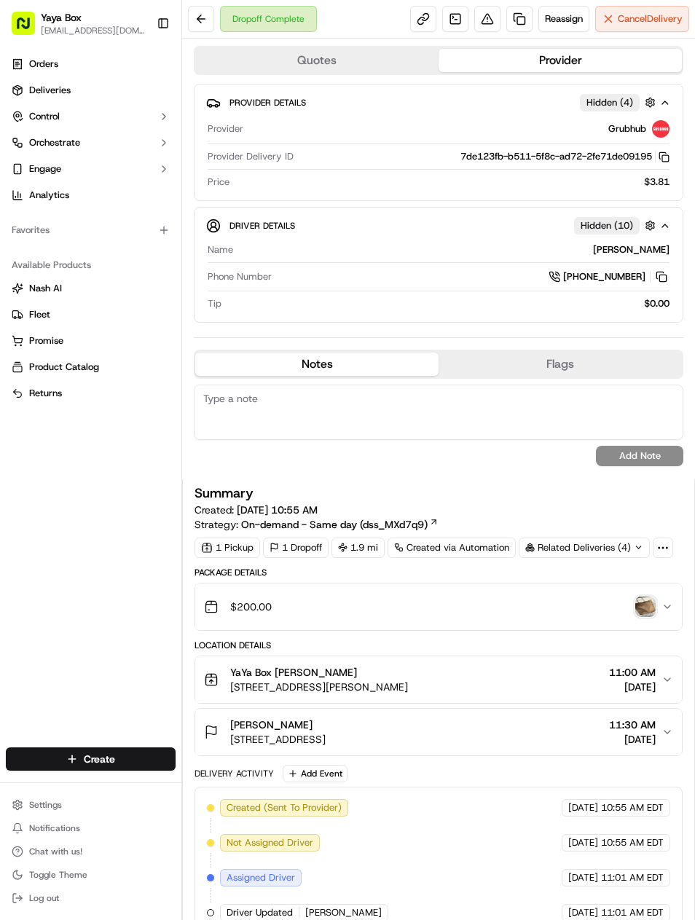
click at [512, 9] on link at bounding box center [519, 19] width 26 height 26
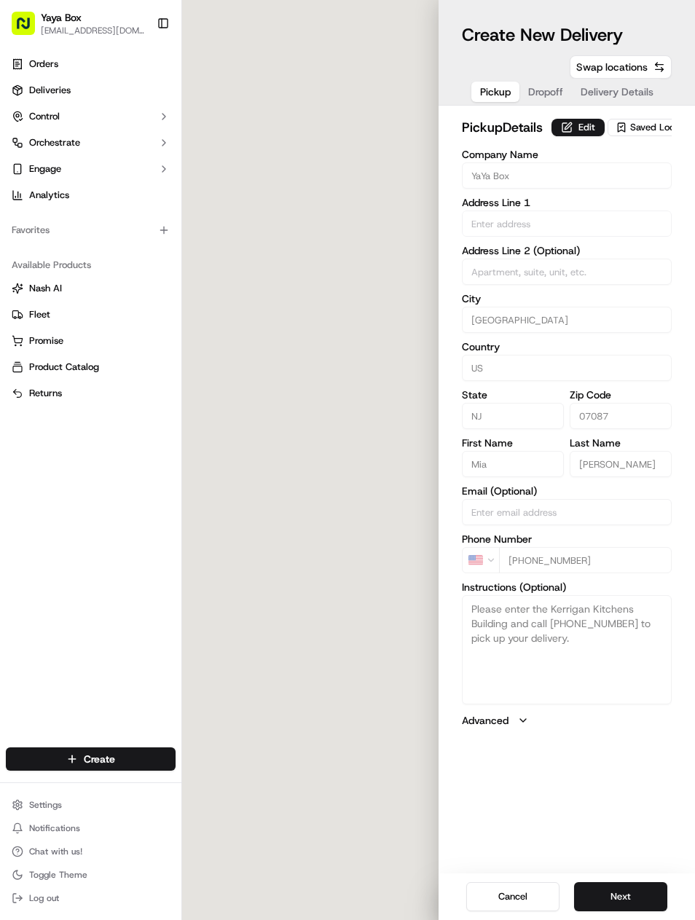
type input "[STREET_ADDRESS][PERSON_NAME]"
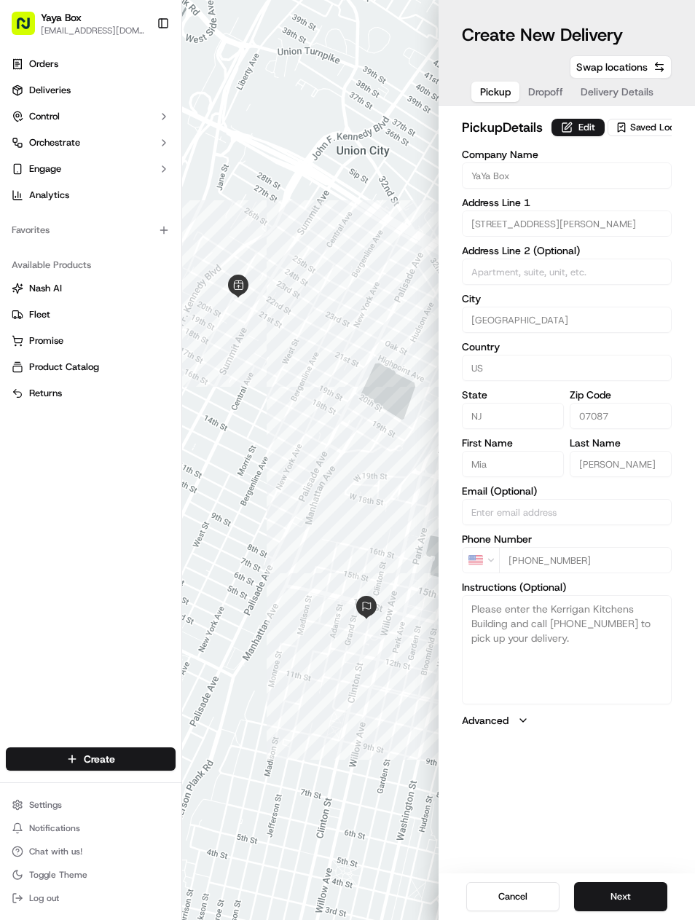
click at [619, 890] on button "Next" at bounding box center [620, 896] width 93 height 29
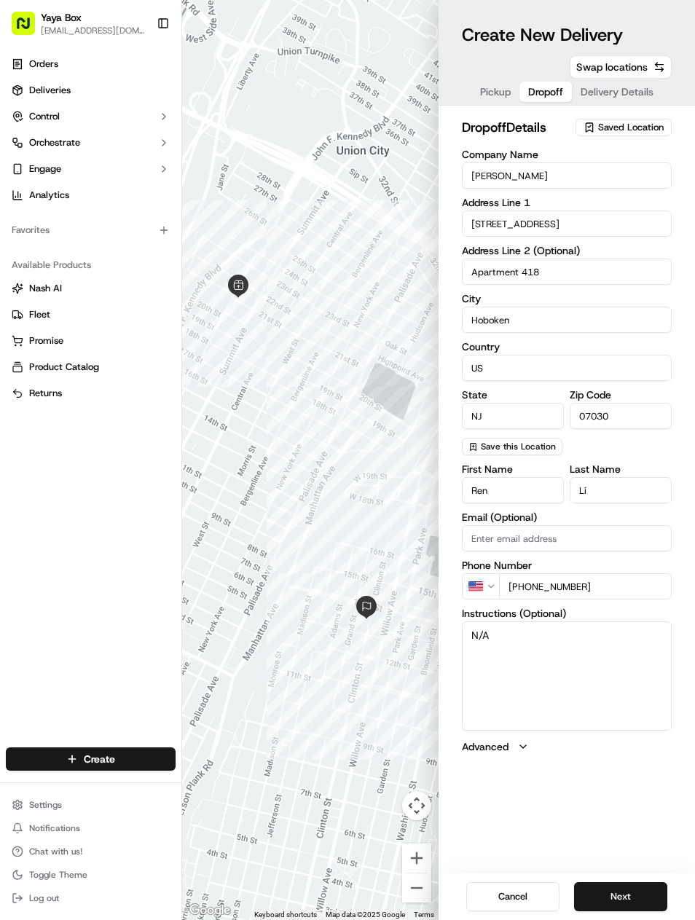
click at [631, 883] on button "Next" at bounding box center [620, 896] width 93 height 29
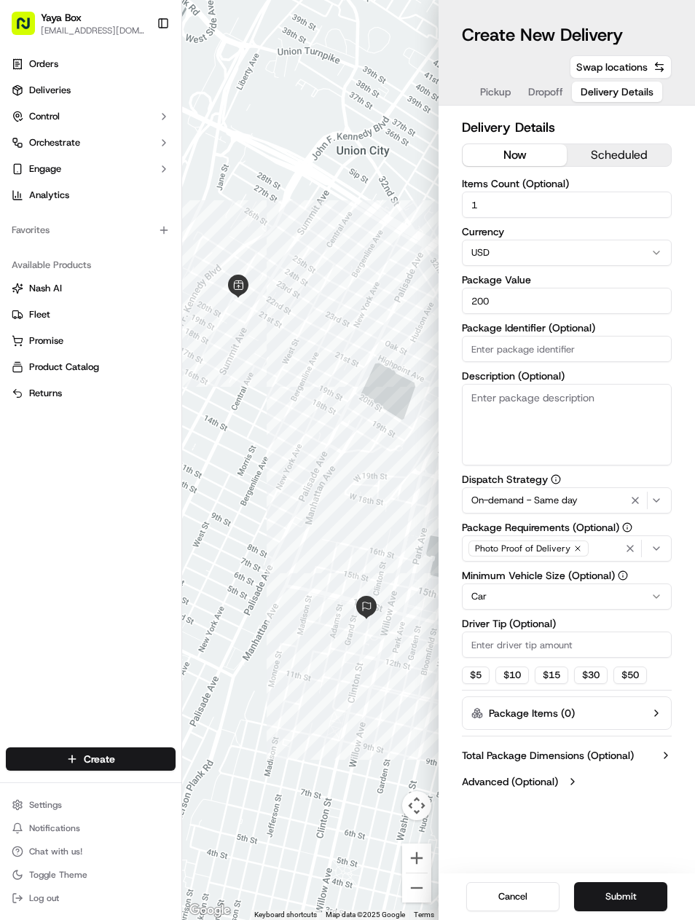
click at [635, 543] on icon "button" at bounding box center [630, 549] width 12 height 12
click at [649, 553] on div "Select requirements" at bounding box center [567, 548] width 203 height 13
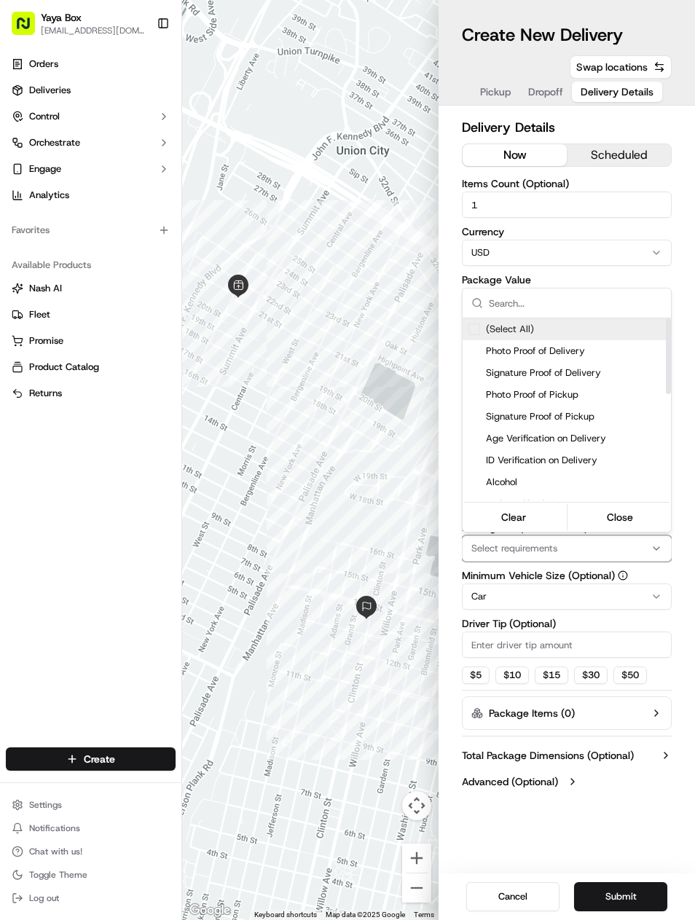
click at [600, 358] on div "Photo Proof of Delivery" at bounding box center [567, 351] width 208 height 22
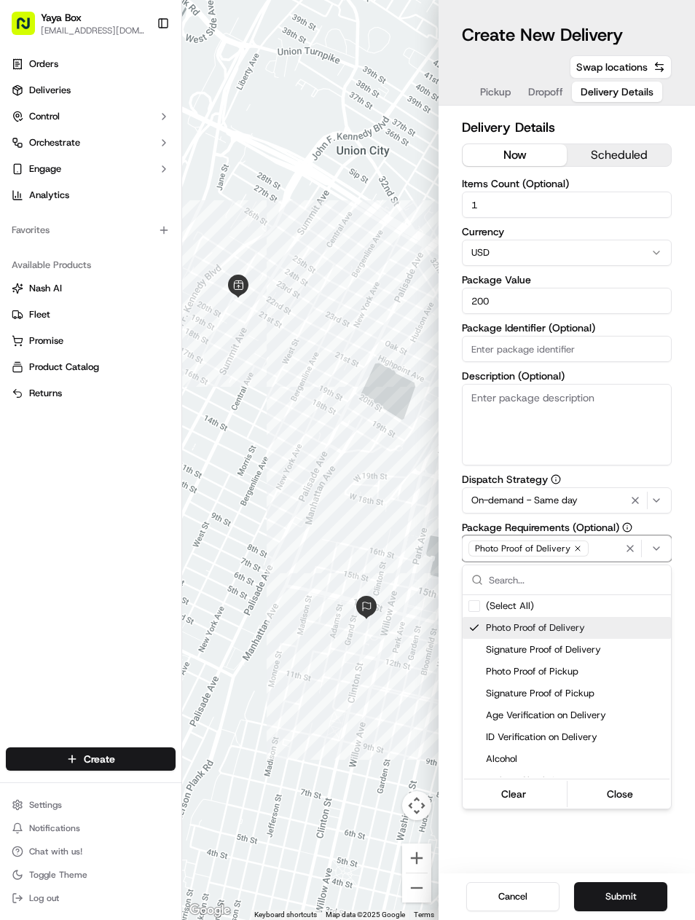
click at [639, 497] on icon "button" at bounding box center [635, 501] width 17 height 12
click at [642, 904] on html "Yaya Box yayaliciousjc@gmail.com Toggle Sidebar Orders Deliveries Control Orche…" at bounding box center [347, 460] width 695 height 920
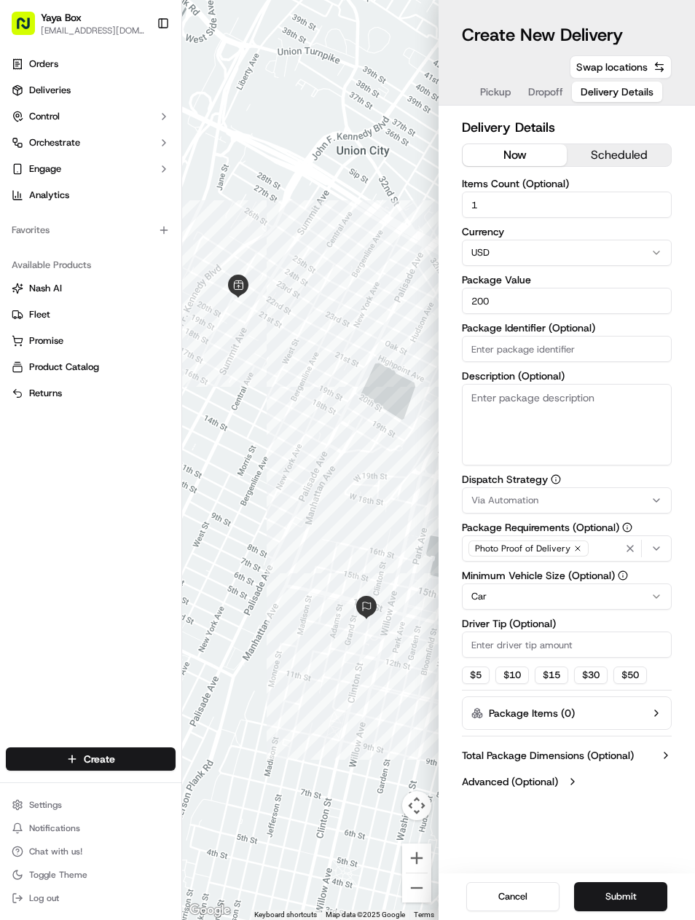
click at [642, 891] on button "Submit" at bounding box center [620, 896] width 93 height 29
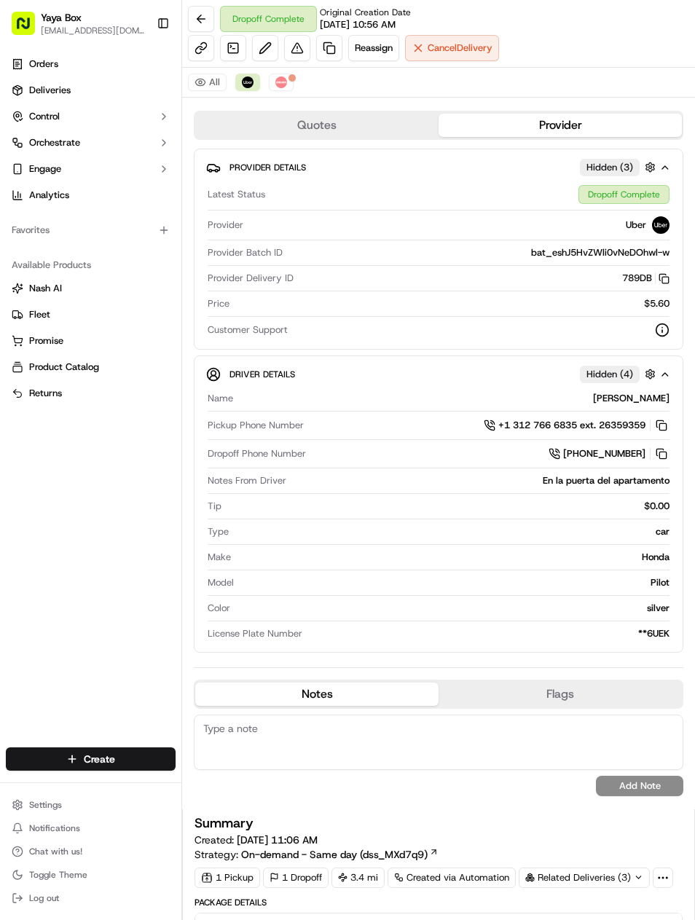
click at [332, 54] on link at bounding box center [329, 48] width 26 height 26
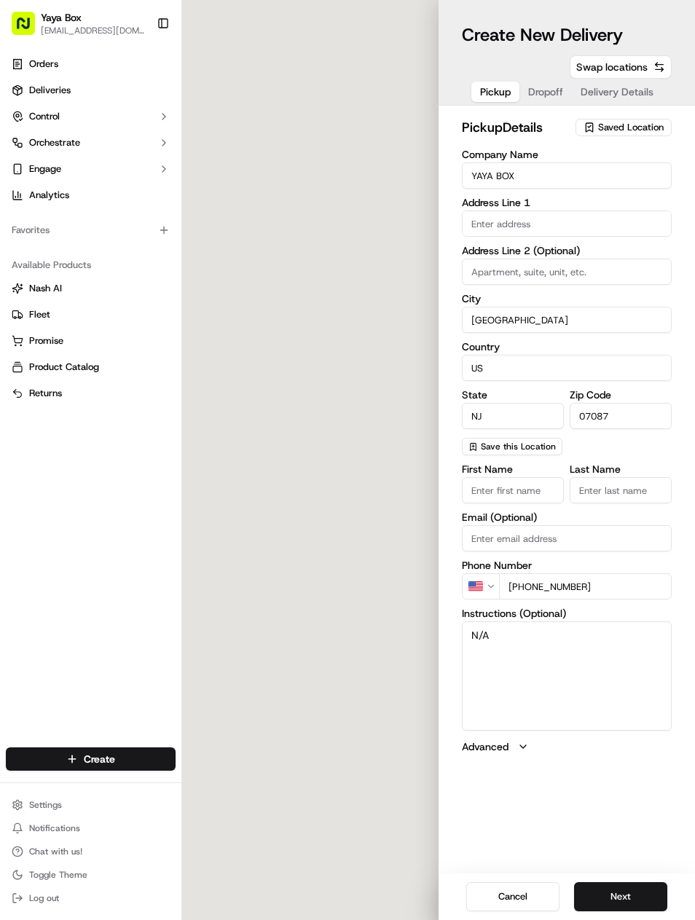
type input "[STREET_ADDRESS][PERSON_NAME]"
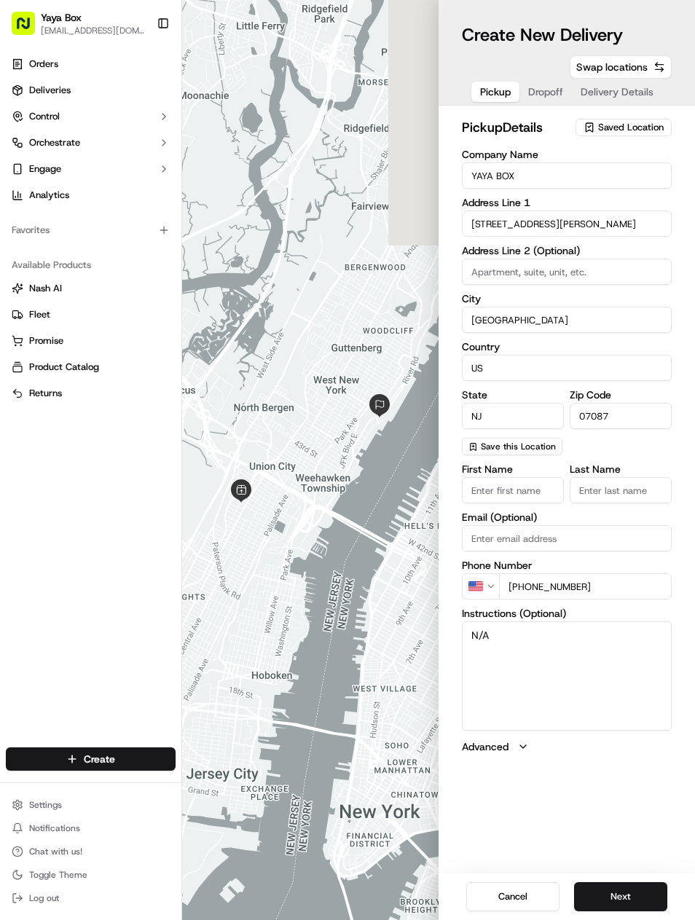
click at [616, 893] on button "Next" at bounding box center [620, 896] width 93 height 29
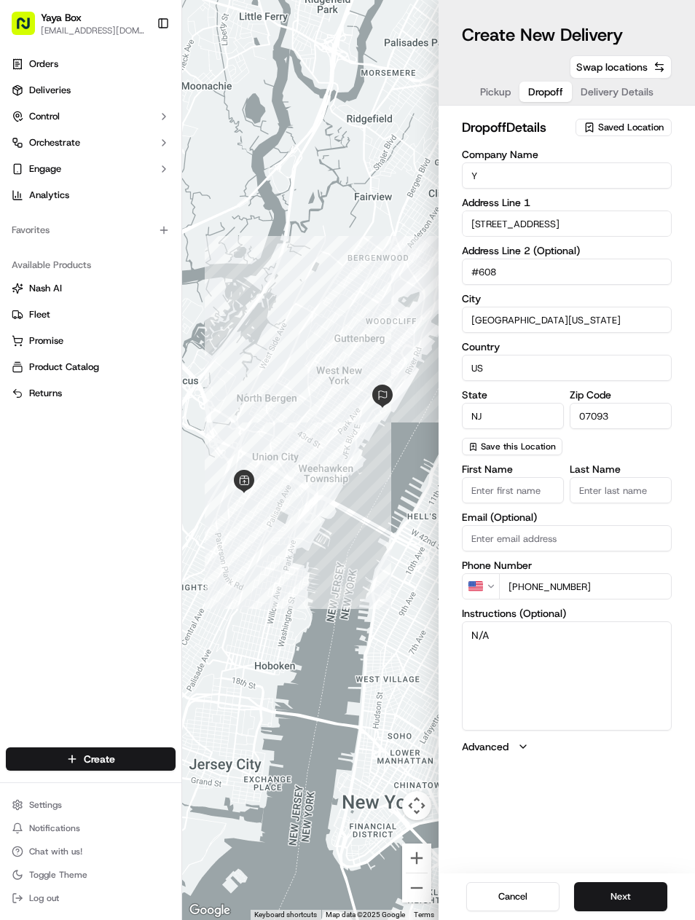
click at [615, 883] on button "Next" at bounding box center [620, 896] width 93 height 29
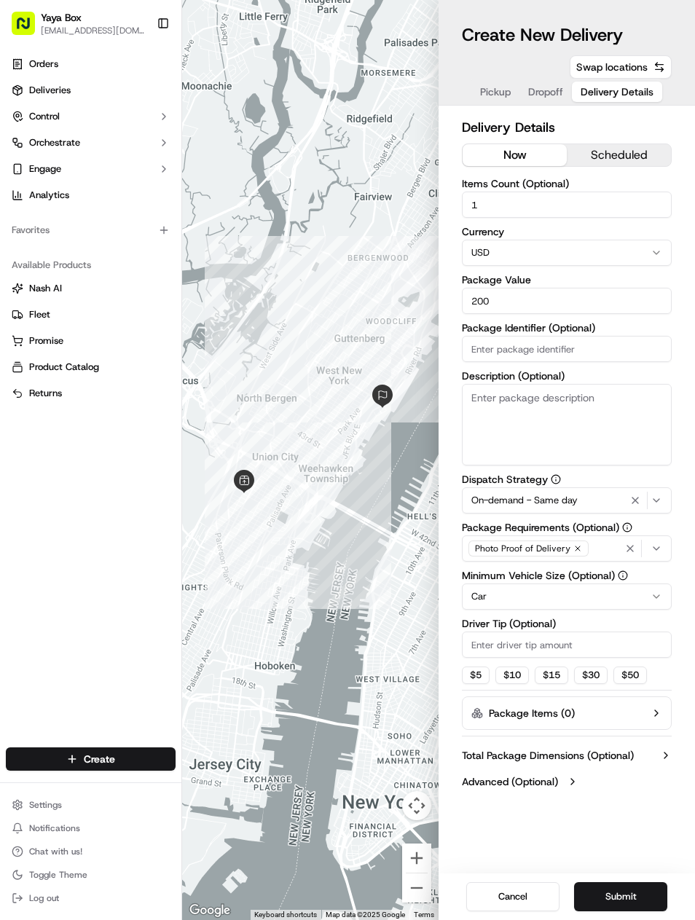
click at [636, 500] on icon "button" at bounding box center [635, 501] width 6 height 6
click at [611, 608] on button "Car" at bounding box center [567, 597] width 210 height 26
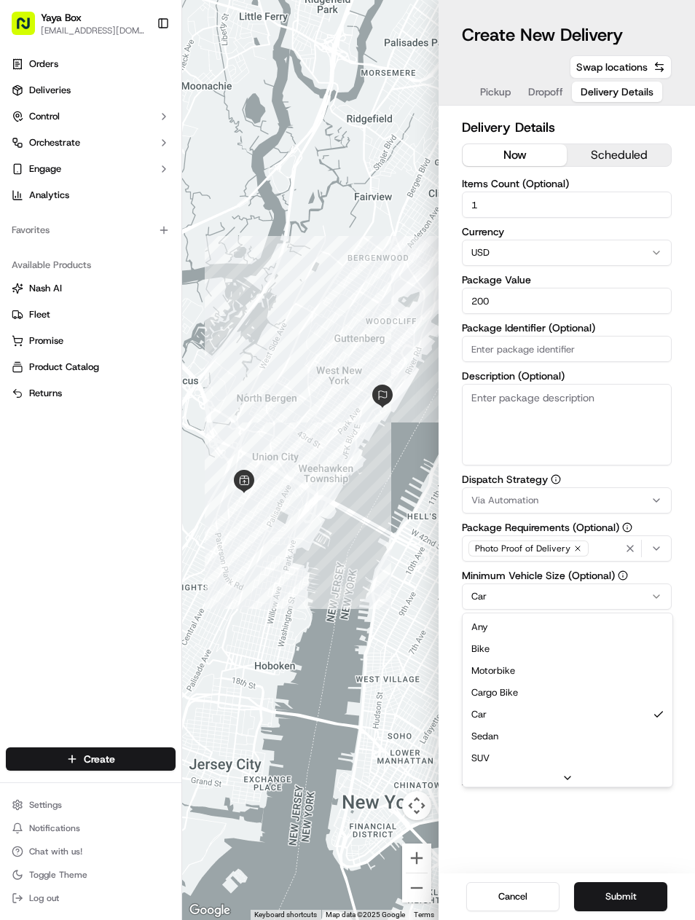
click at [600, 603] on html "Yaya Box [EMAIL_ADDRESS][DOMAIN_NAME] Toggle Sidebar Orders Deliveries Control …" at bounding box center [347, 460] width 695 height 920
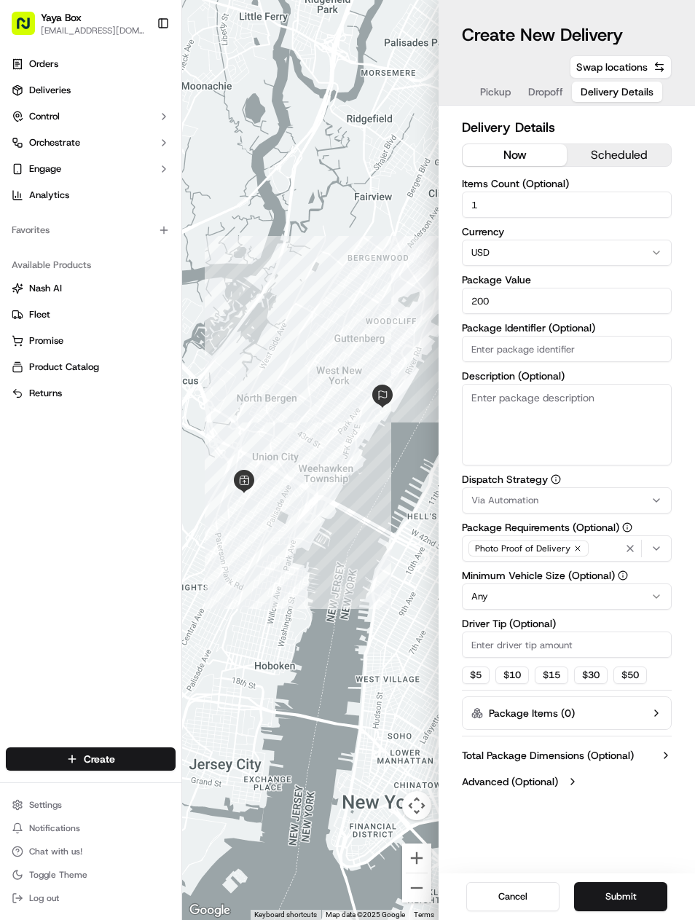
click at [627, 893] on button "Submit" at bounding box center [620, 896] width 93 height 29
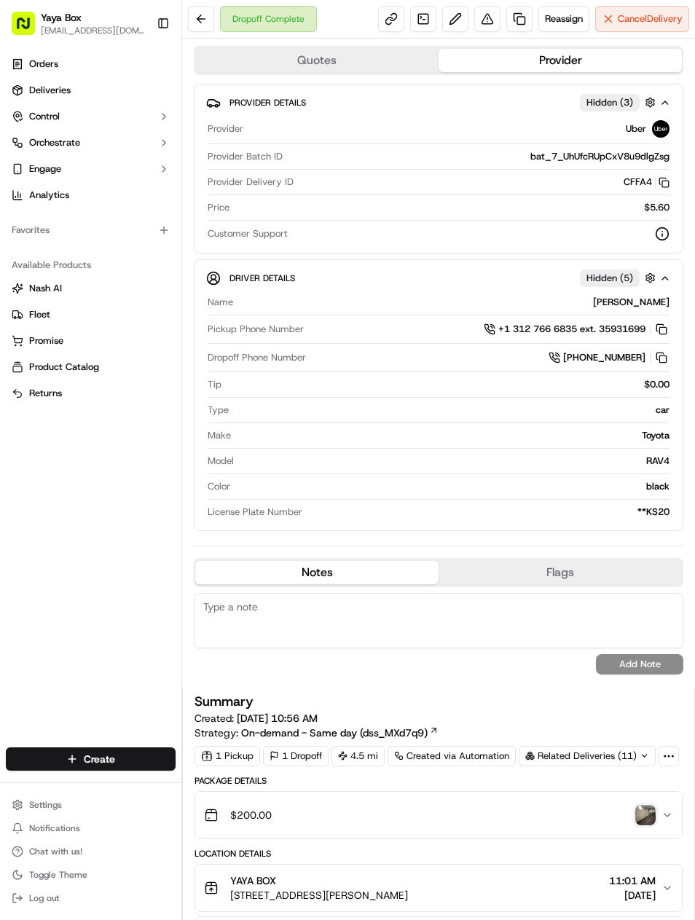
click at [528, 16] on link at bounding box center [519, 19] width 26 height 26
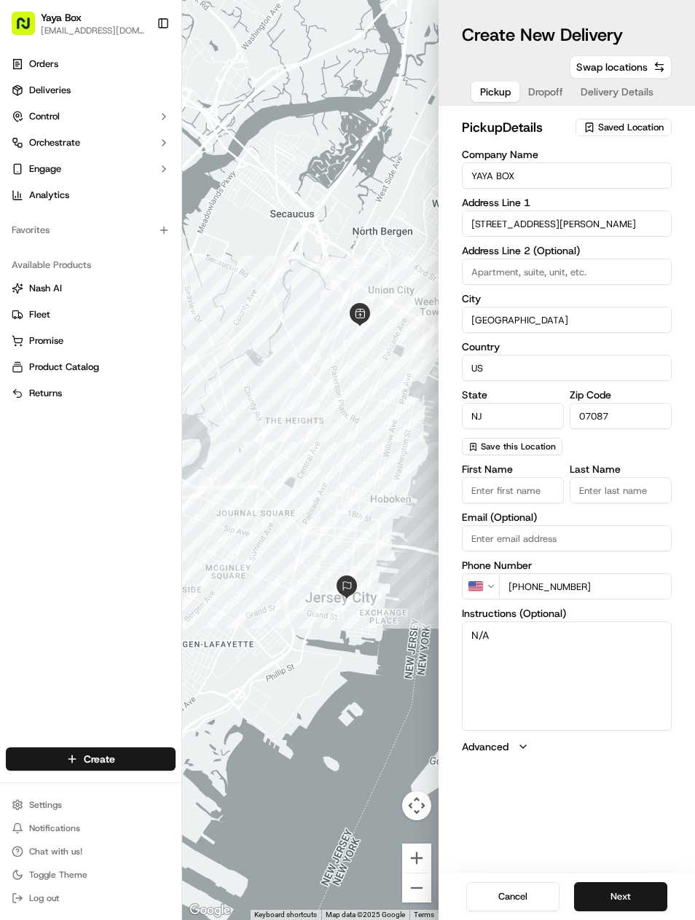
click at [622, 883] on button "Next" at bounding box center [620, 896] width 93 height 29
click at [621, 882] on button "Next" at bounding box center [620, 896] width 93 height 29
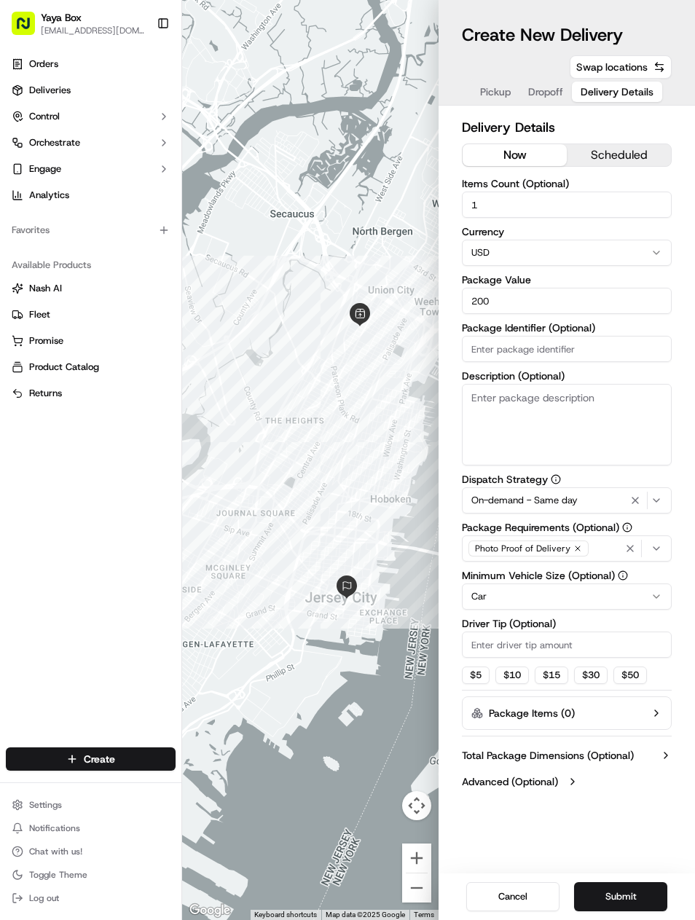
click at [642, 502] on icon "button" at bounding box center [635, 501] width 17 height 12
click at [589, 599] on html "Yaya Box [EMAIL_ADDRESS][DOMAIN_NAME] Toggle Sidebar Orders Deliveries Control …" at bounding box center [347, 460] width 695 height 920
click at [630, 888] on button "Submit" at bounding box center [620, 896] width 93 height 29
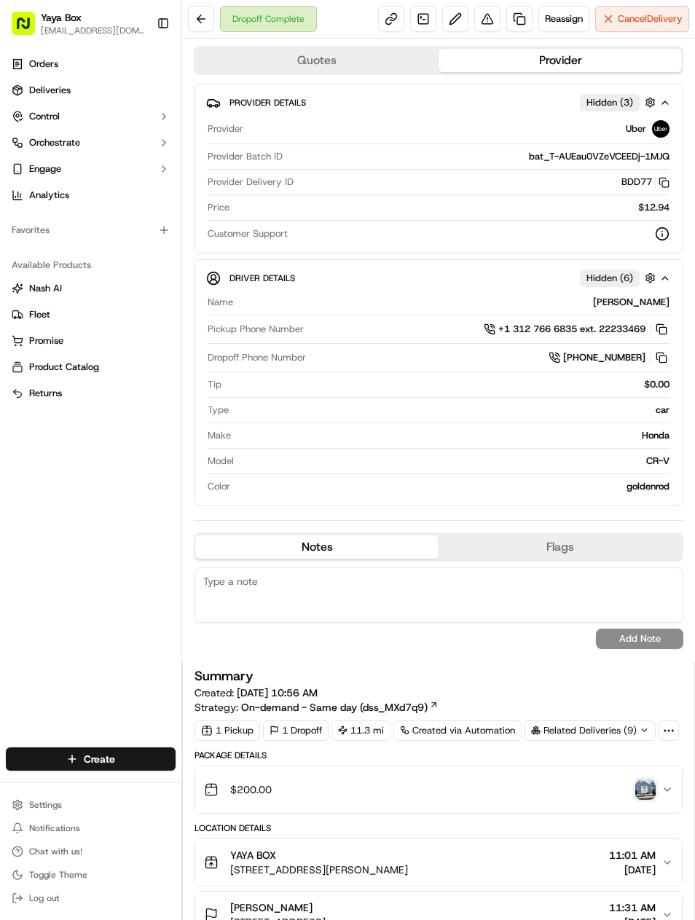
click at [514, 17] on link at bounding box center [519, 19] width 26 height 26
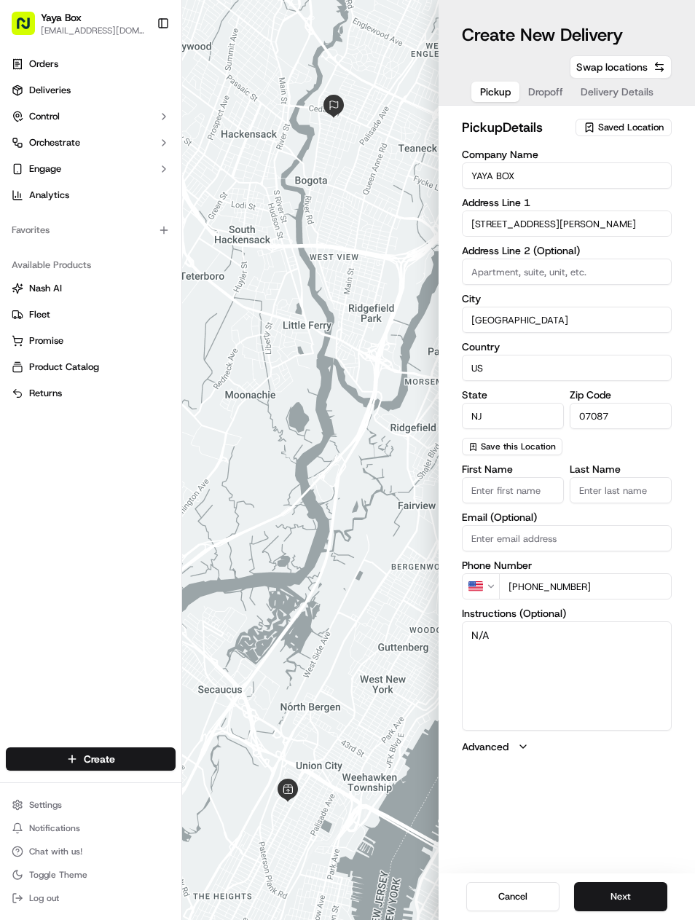
click at [618, 882] on button "Next" at bounding box center [620, 896] width 93 height 29
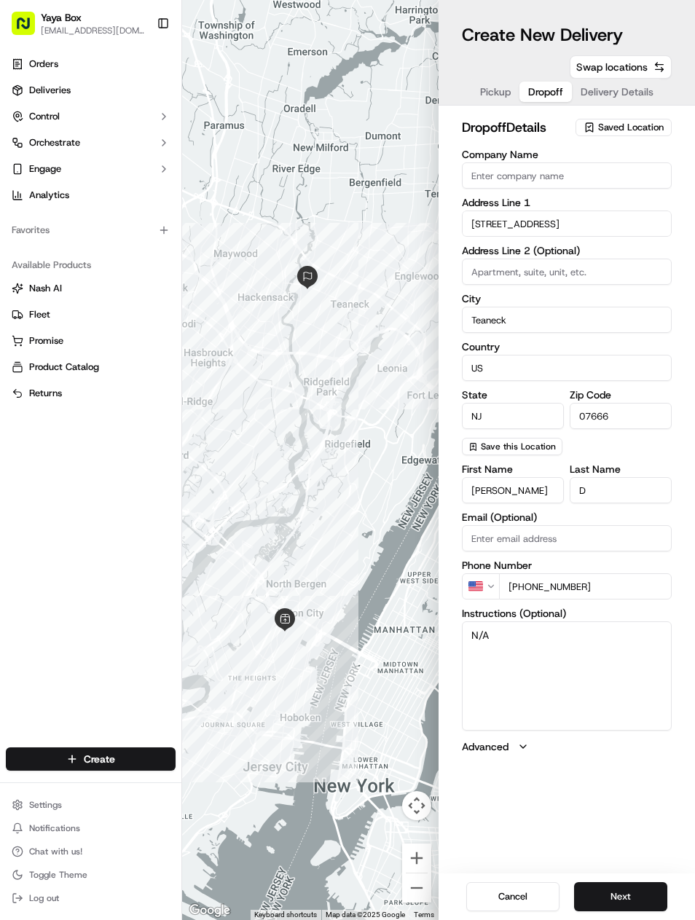
click at [619, 883] on button "Next" at bounding box center [620, 896] width 93 height 29
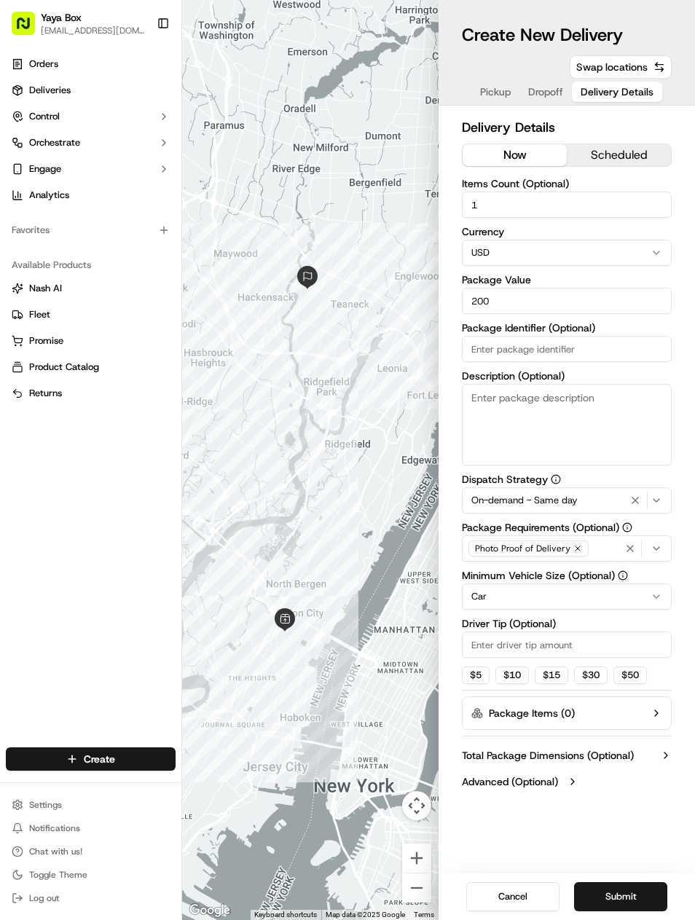
click at [632, 548] on icon "button" at bounding box center [630, 549] width 12 height 12
click at [659, 554] on icon "button" at bounding box center [657, 549] width 12 height 12
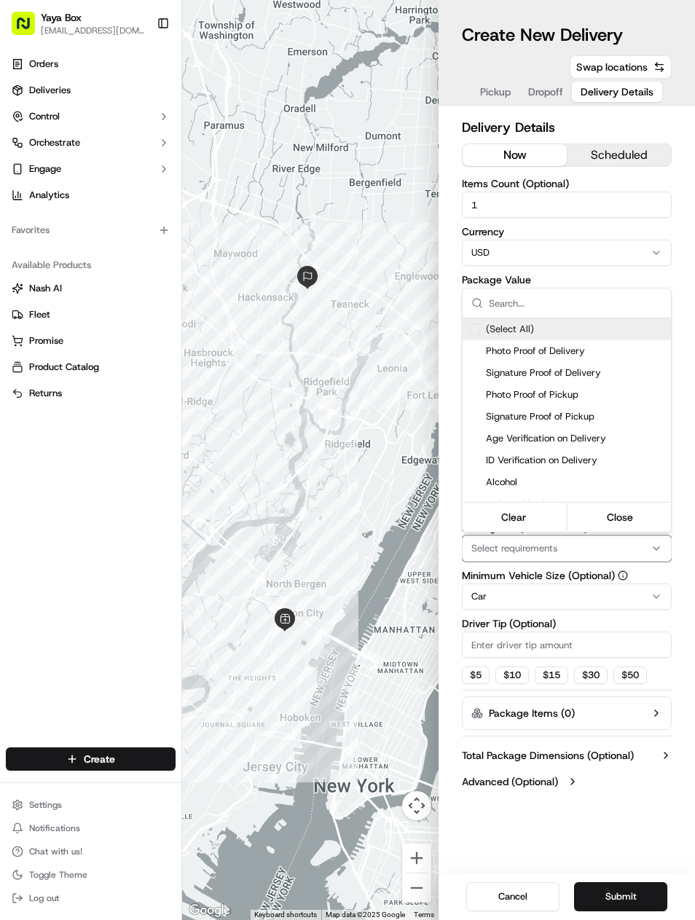
click at [581, 345] on span "Photo Proof of Delivery" at bounding box center [575, 351] width 179 height 13
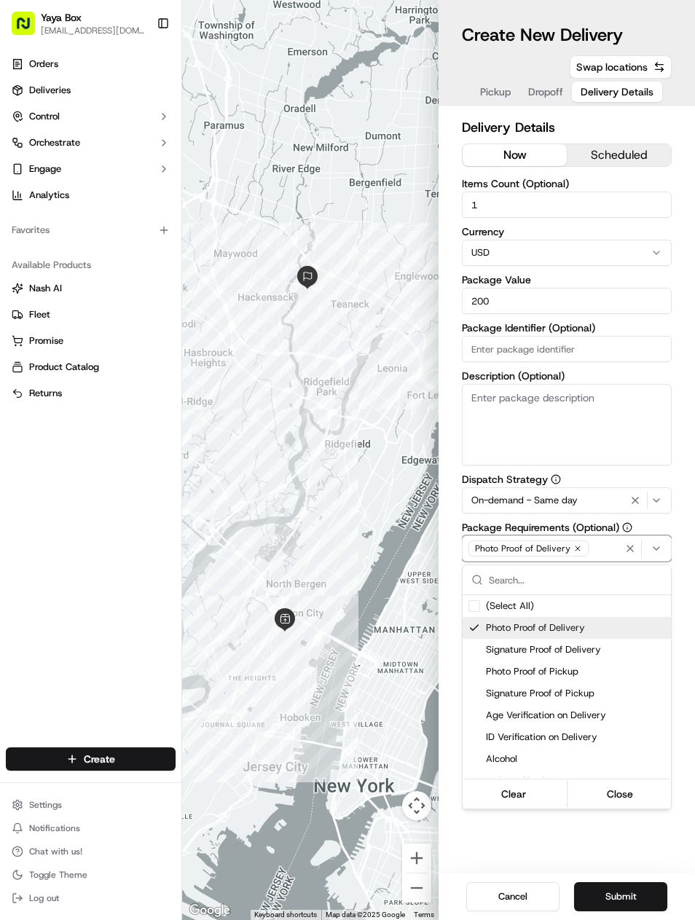
click at [635, 499] on icon "button" at bounding box center [635, 501] width 17 height 12
click at [635, 889] on html "Yaya Box yayaliciousjc@gmail.com Toggle Sidebar Orders Deliveries Control Orche…" at bounding box center [347, 460] width 695 height 920
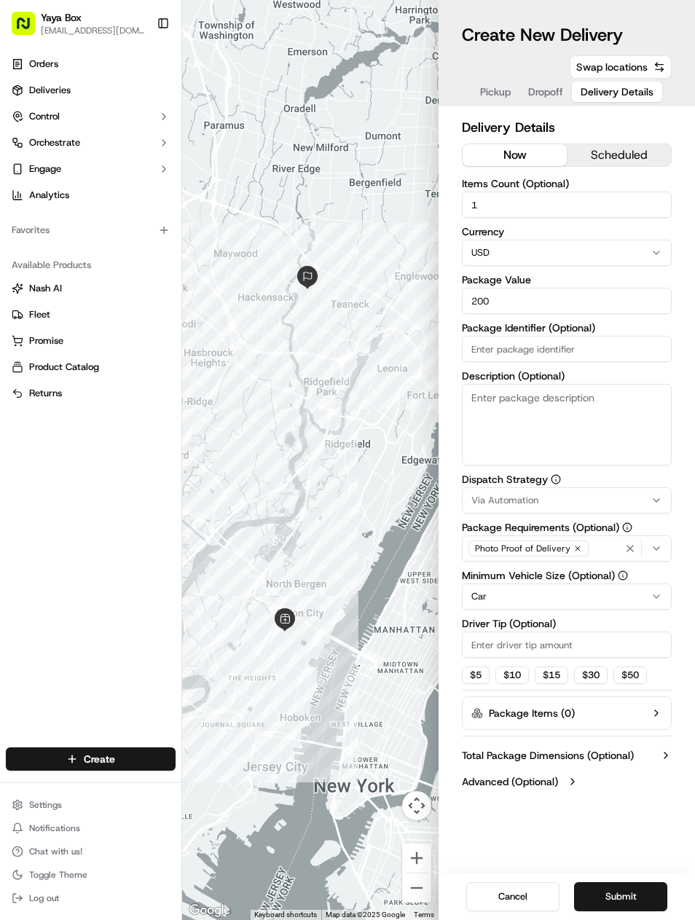
click at [638, 892] on button "Submit" at bounding box center [620, 896] width 93 height 29
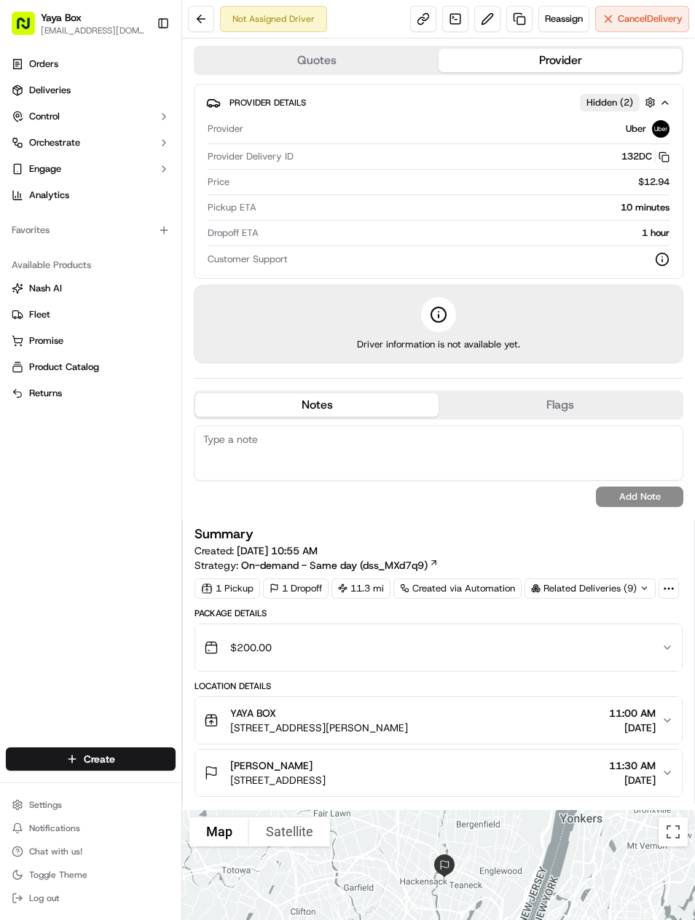
click at [42, 90] on span "Deliveries" at bounding box center [50, 90] width 42 height 13
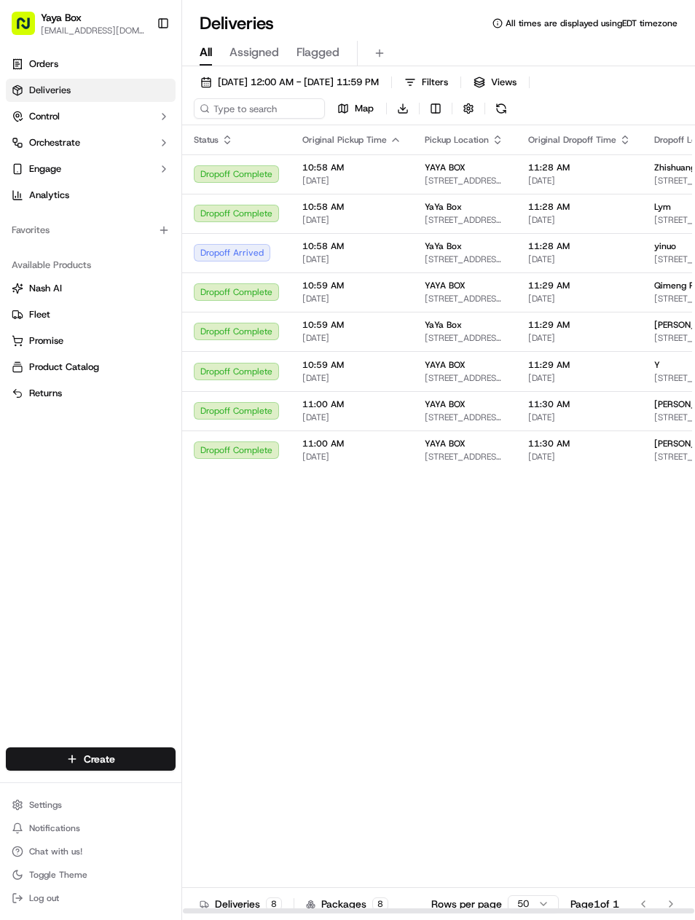
click at [240, 86] on span "[DATE] 12:00 AM - [DATE] 11:59 PM" at bounding box center [298, 82] width 161 height 13
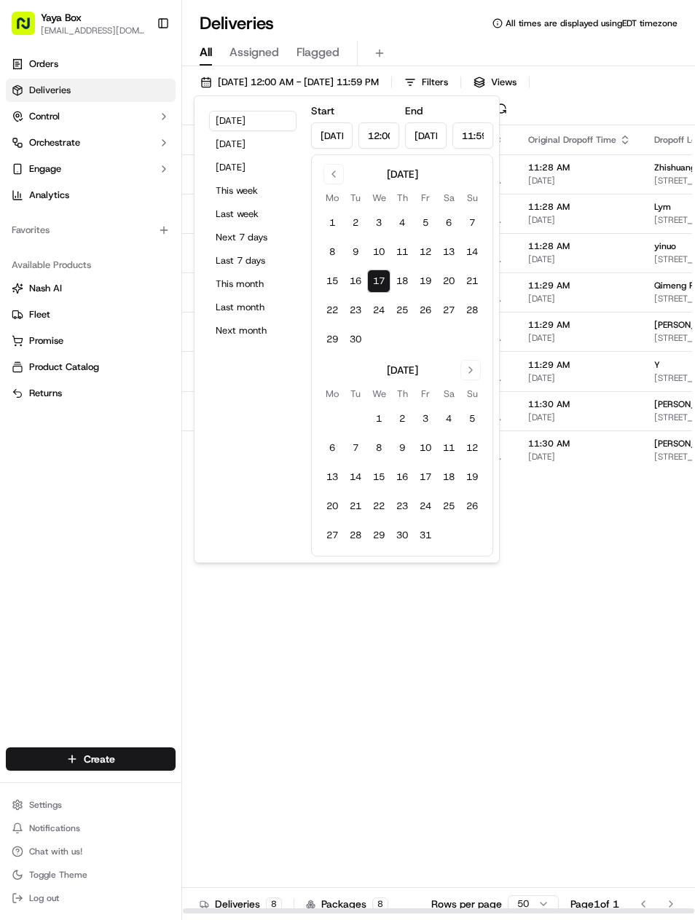
click at [230, 146] on button "Yesterday" at bounding box center [252, 144] width 87 height 20
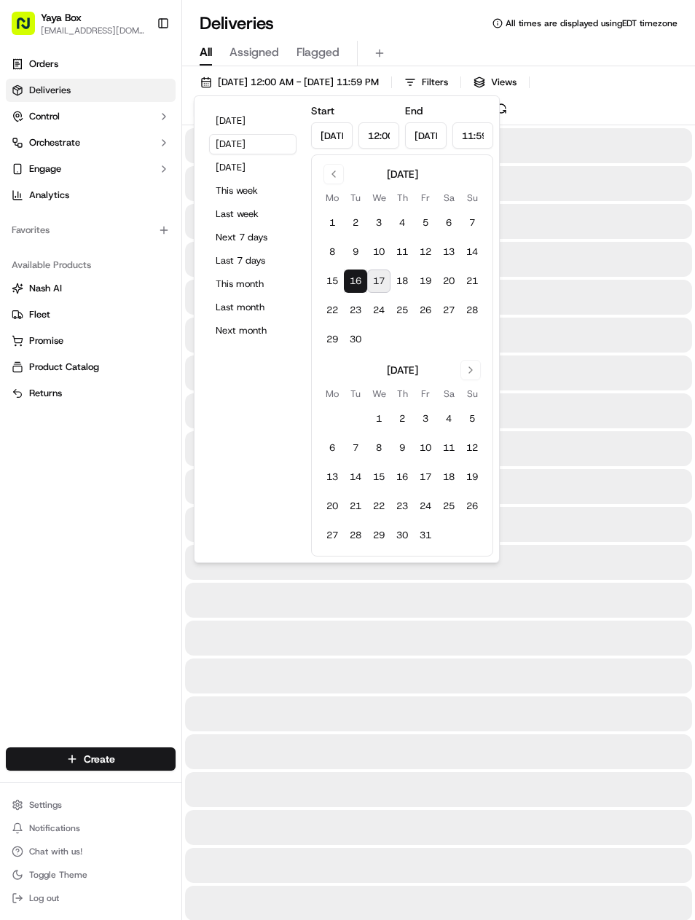
type input "Sep 16, 2025"
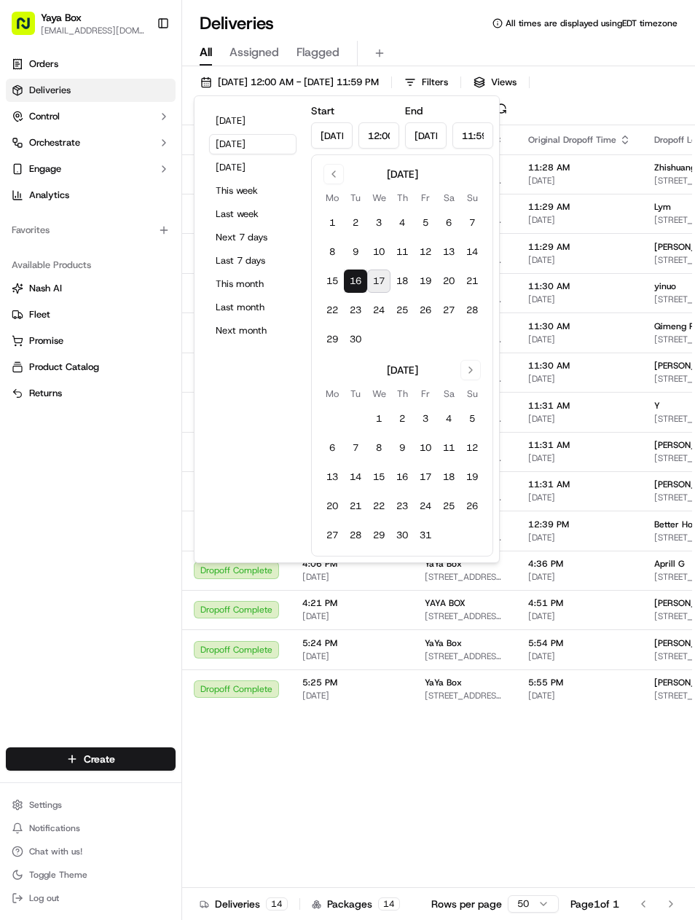
click at [104, 584] on div "Orders Deliveries Control Orchestrate Engage Analytics Favorites Available Prod…" at bounding box center [90, 391] width 181 height 689
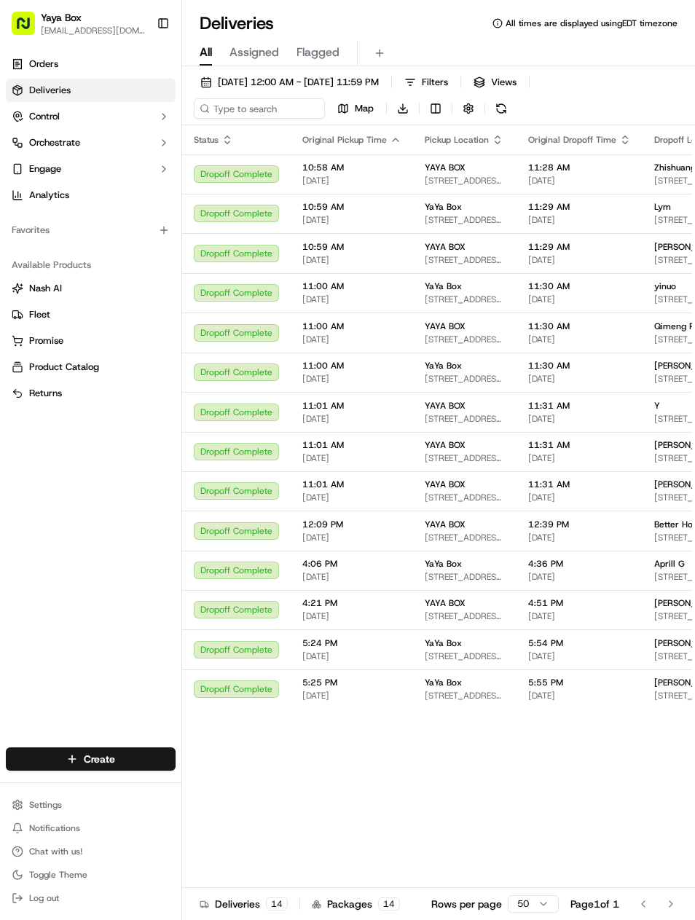
click at [474, 544] on span "[STREET_ADDRESS][PERSON_NAME]" at bounding box center [465, 538] width 80 height 12
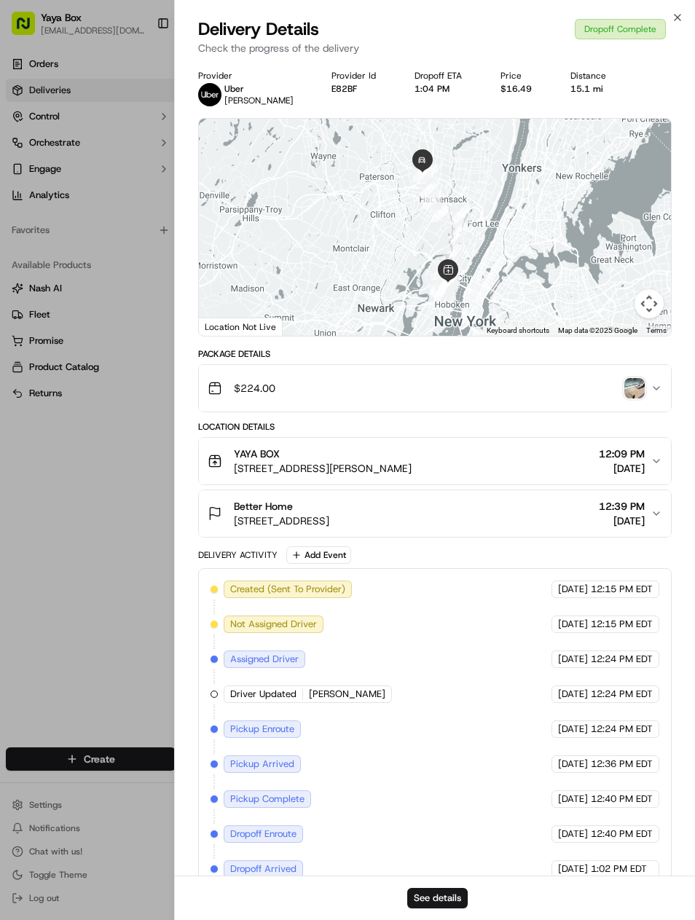
click at [436, 906] on button "See details" at bounding box center [437, 898] width 60 height 20
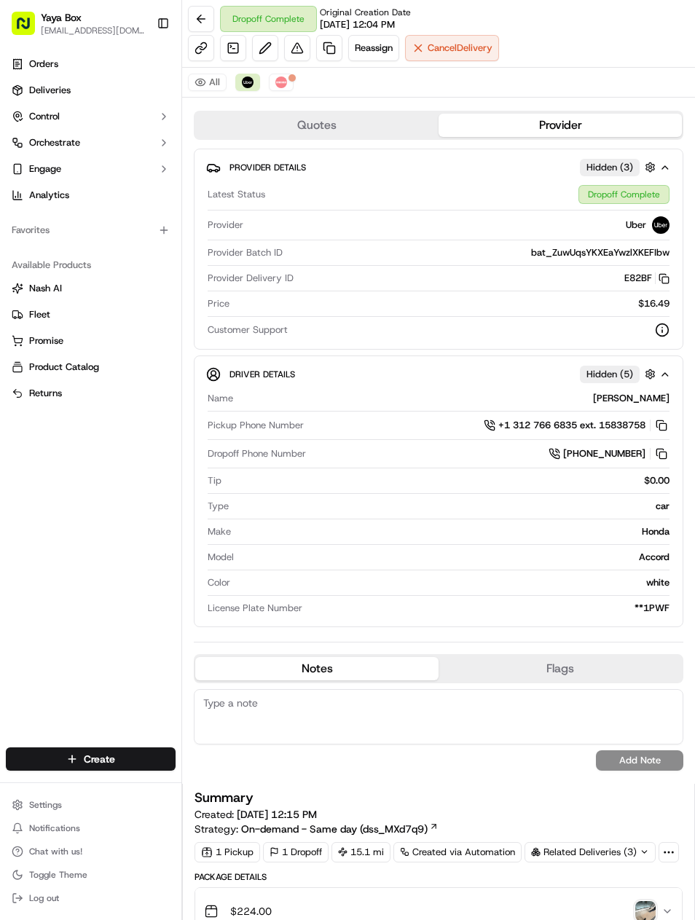
click at [324, 55] on link at bounding box center [329, 48] width 26 height 26
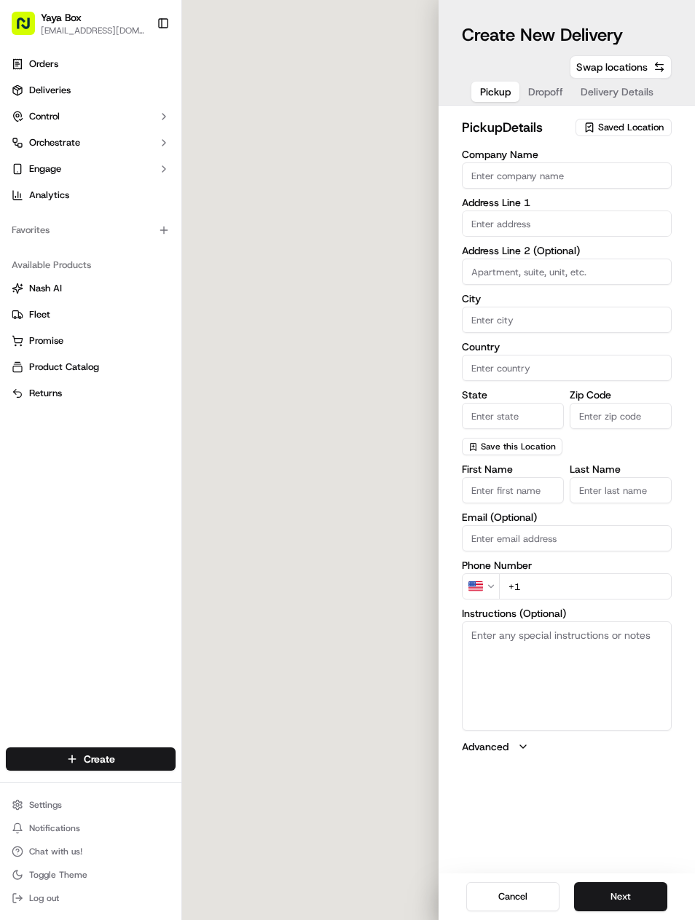
type input "YAYA BOX"
type input "[GEOGRAPHIC_DATA]"
type input "US"
type input "NJ"
type input "07087"
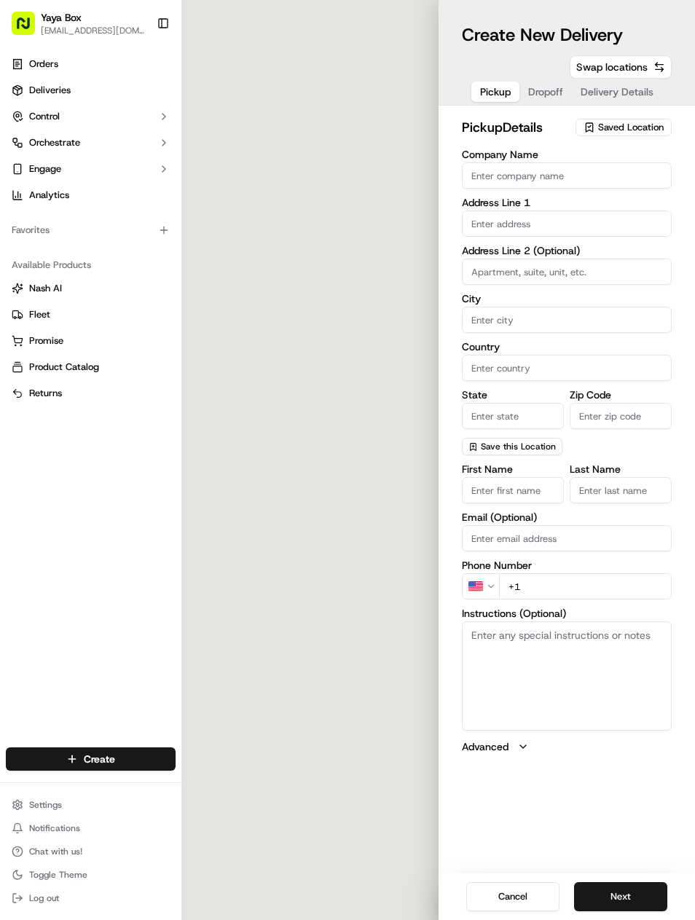
type input "[PHONE_NUMBER]"
type textarea "N/A"
type input "[STREET_ADDRESS][PERSON_NAME]"
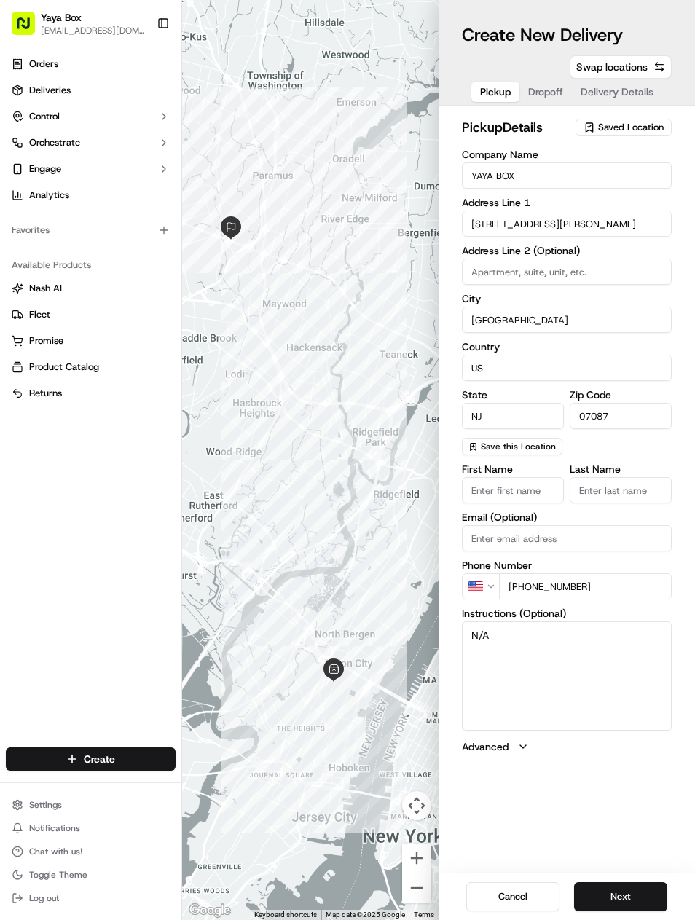
click at [614, 889] on button "Next" at bounding box center [620, 896] width 93 height 29
click at [622, 891] on button "Next" at bounding box center [620, 896] width 93 height 29
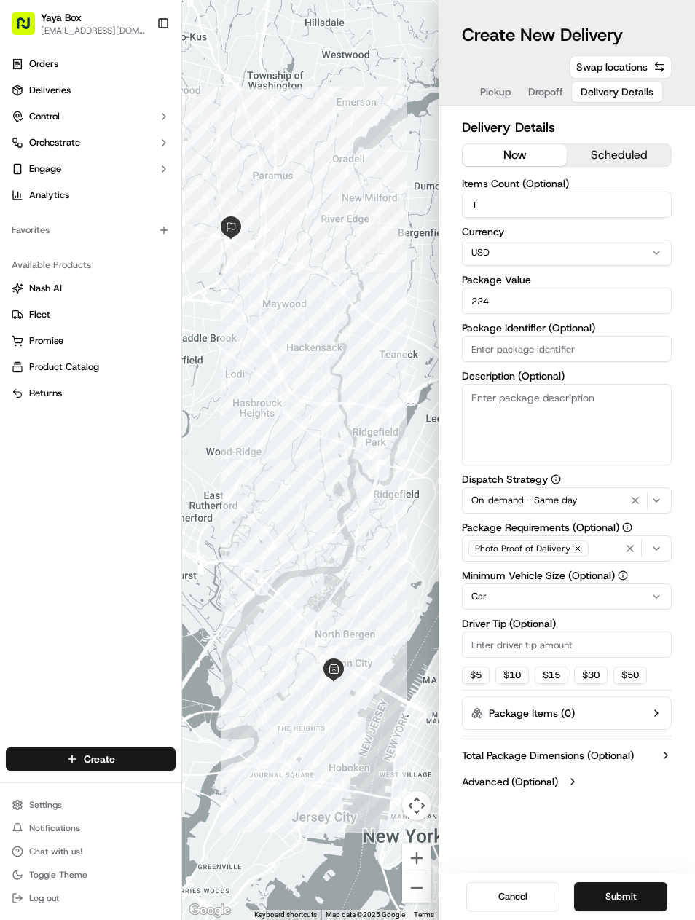
click at [637, 502] on icon "button" at bounding box center [635, 501] width 6 height 6
click at [476, 600] on html "Yaya Box [EMAIL_ADDRESS][DOMAIN_NAME] Toggle Sidebar Orders Deliveries Control …" at bounding box center [347, 460] width 695 height 920
click at [627, 895] on button "Submit" at bounding box center [620, 896] width 93 height 29
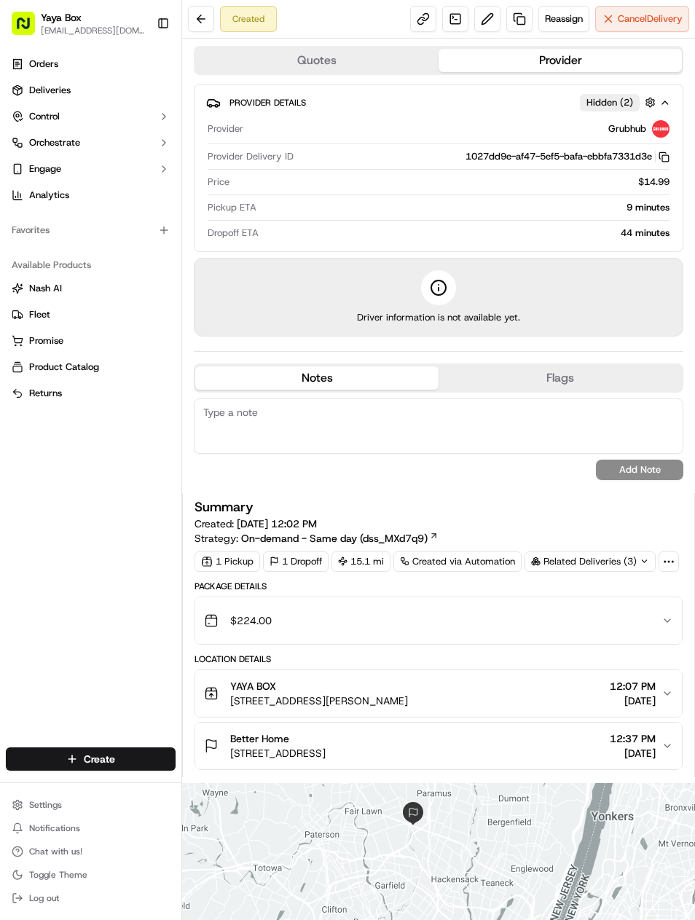
click at [34, 91] on span "Deliveries" at bounding box center [50, 90] width 42 height 13
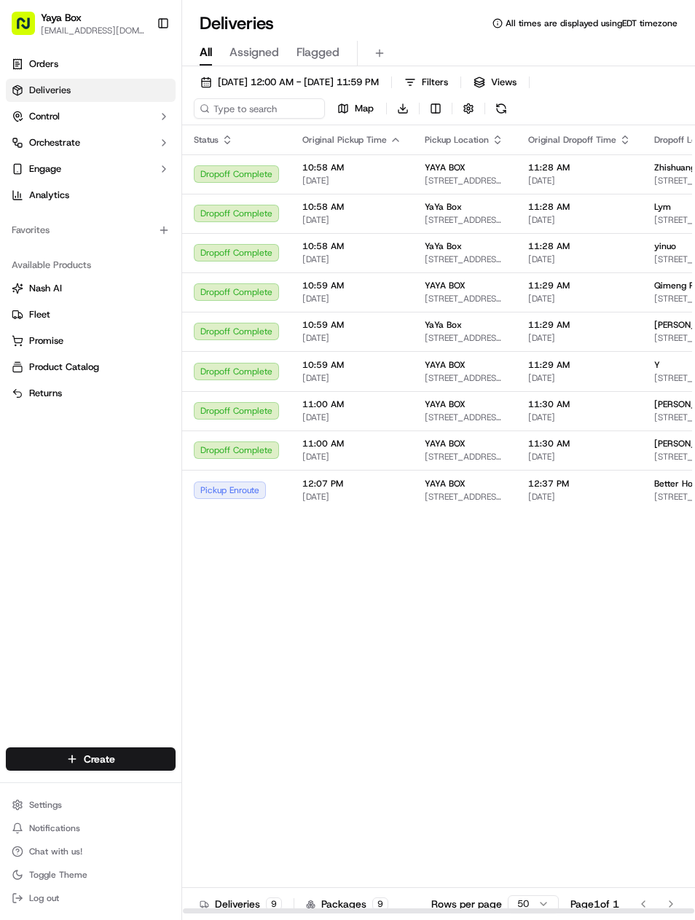
click at [358, 503] on span "[DATE]" at bounding box center [351, 497] width 99 height 12
